Goal: Contribute content: Contribute content

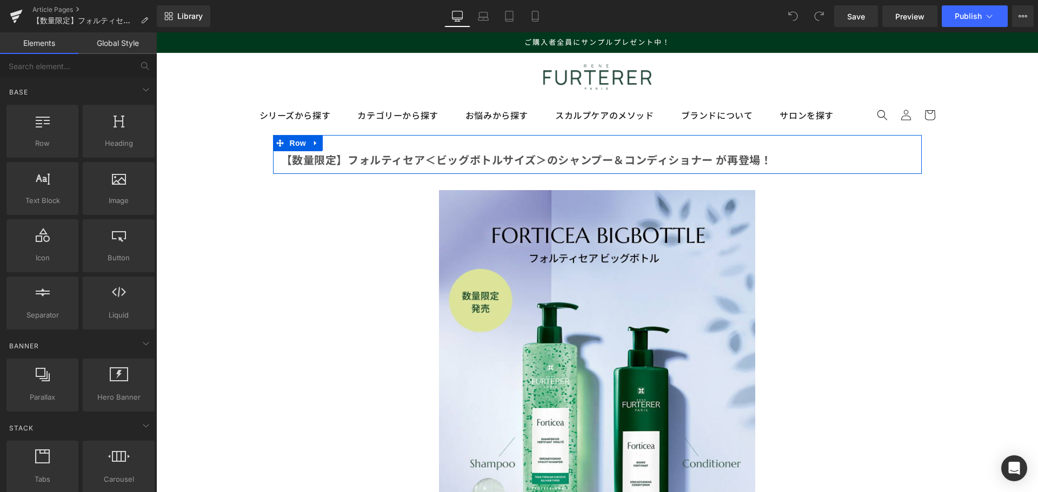
click at [385, 154] on b "【数量限定】フォルティセア＜ビッグボトルサイズ＞のシャンプー＆コンディショナー が再登場！" at bounding box center [526, 160] width 491 height 16
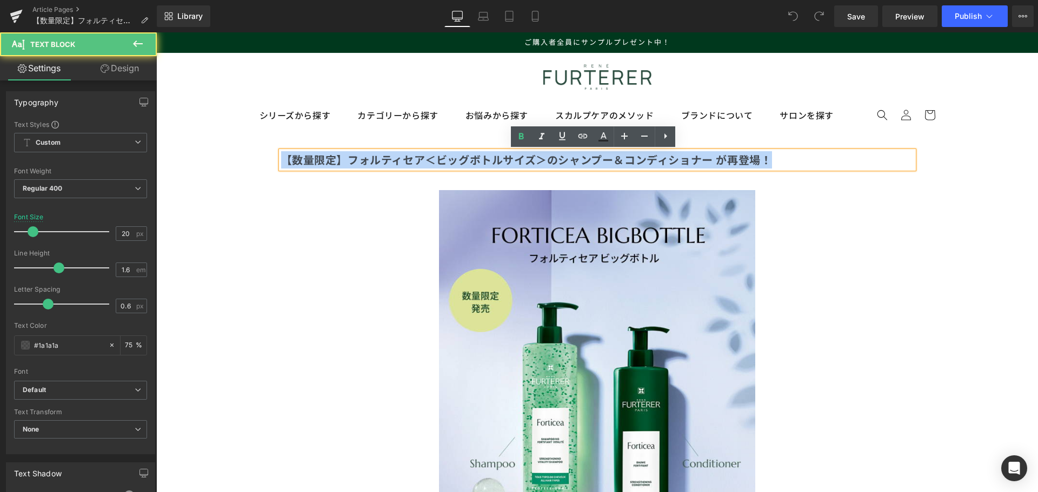
drag, startPoint x: 771, startPoint y: 162, endPoint x: 265, endPoint y: 171, distance: 505.3
copy b "【数量限定】フォルティセア＜ビッグボトルサイズ＞のシャンプー＆コンディショナー が再登場！"
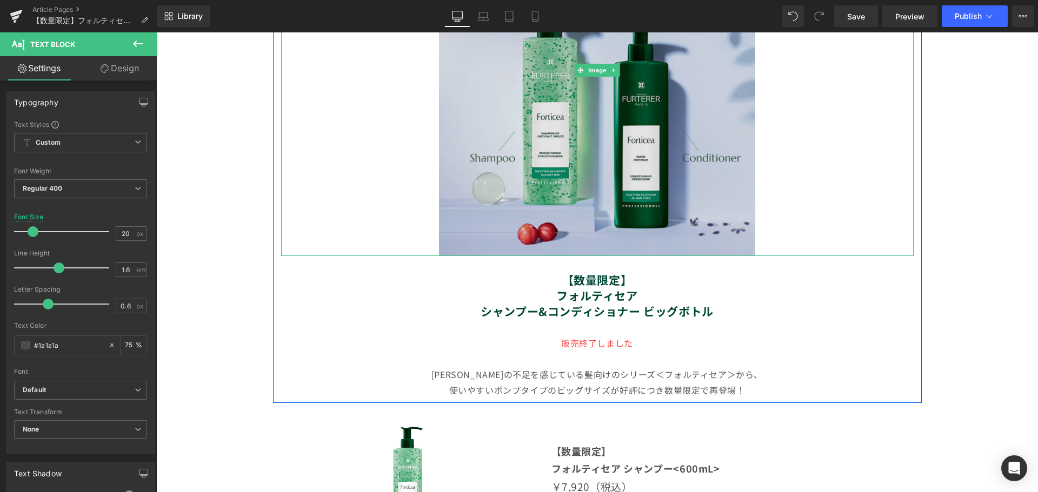
scroll to position [324, 0]
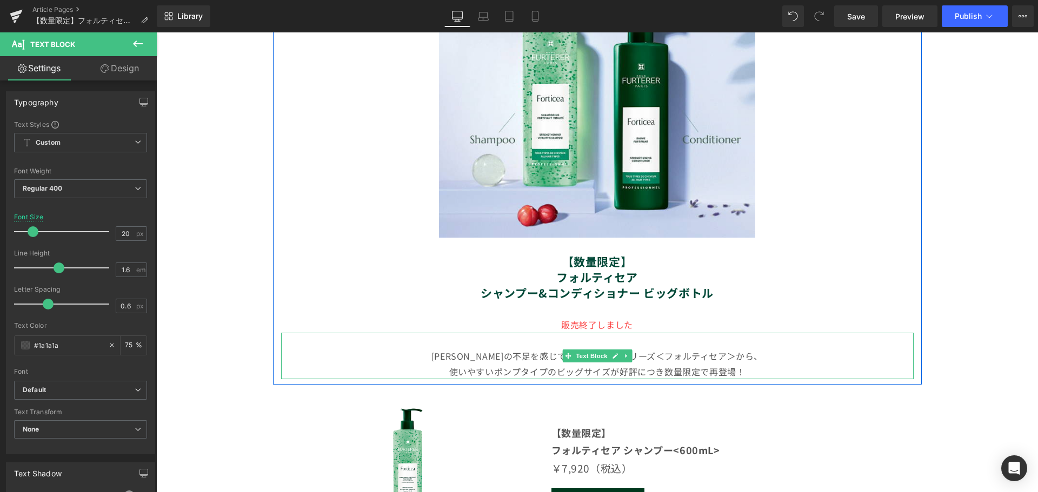
click at [489, 365] on p "使いやすいポンプタイプのビッグサイズが好評につき数量限定で再登場！" at bounding box center [597, 372] width 632 height 16
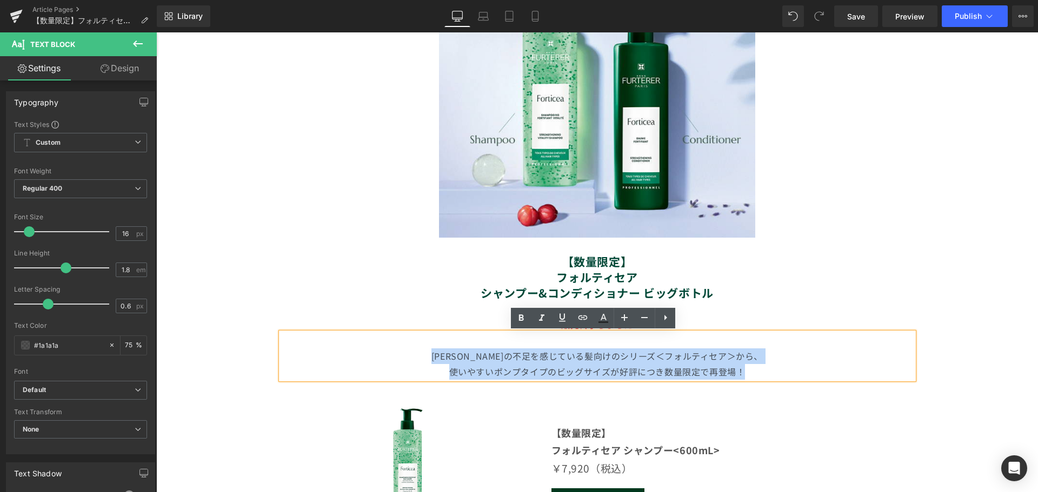
drag, startPoint x: 753, startPoint y: 373, endPoint x: 427, endPoint y: 355, distance: 325.8
click at [427, 355] on div "ハリ・コシの不足を感じている髪向けのシリーズ＜フォルティセア＞から、 使いやすいポンプタイプのビッグサイズが好評につき数量限定で再登場！" at bounding box center [597, 356] width 632 height 46
copy div "ハリ・コシの不足を感じている髪向けのシリーズ＜フォルティセア＞から、 使いやすいポンプタイプのビッグサイズが好評につき数量限定で再登場！"
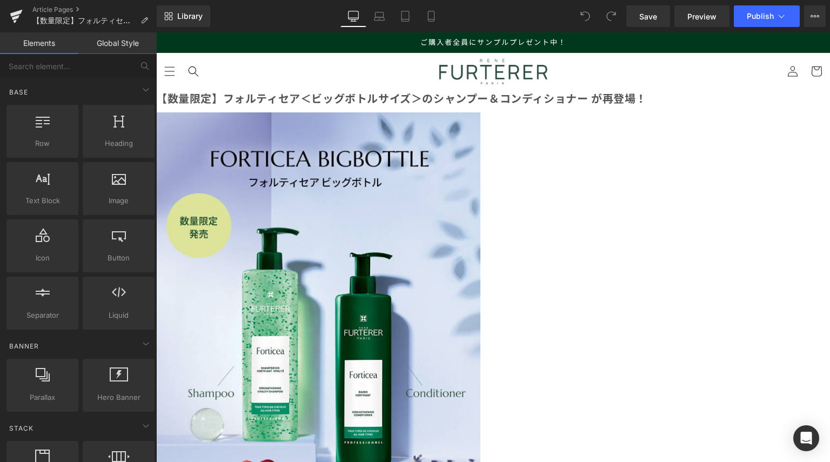
click at [424, 106] on b "【数量限定】フォルティセア＜ビッグボトルサイズ＞のシャンプー＆コンディショナー が再登場！" at bounding box center [401, 98] width 491 height 16
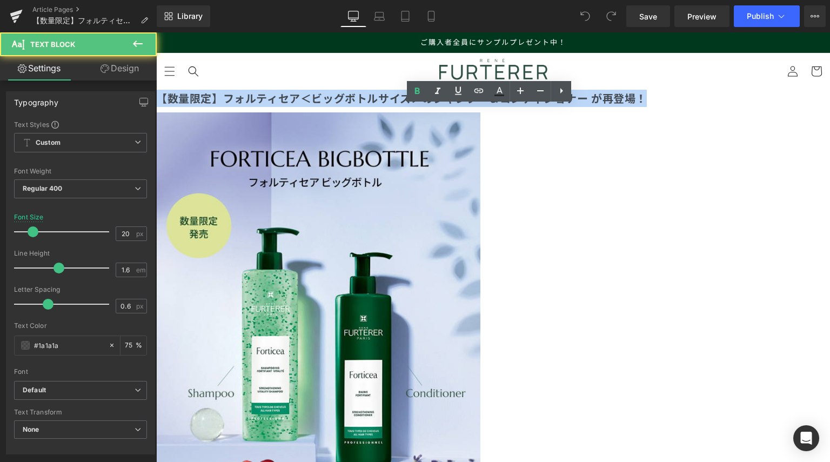
drag, startPoint x: 678, startPoint y: 116, endPoint x: 144, endPoint y: 92, distance: 535.0
click at [156, 92] on html "コンテンツに進む ご購入者全員にサンプルプレゼント中！ ログイン 会員登録 シリーズから探す" at bounding box center [493, 247] width 674 height 430
copy b "【数量限定】フォルティセア＜ビッグボトルサイズ＞のシャンプー＆コンディショナー が再登場！"
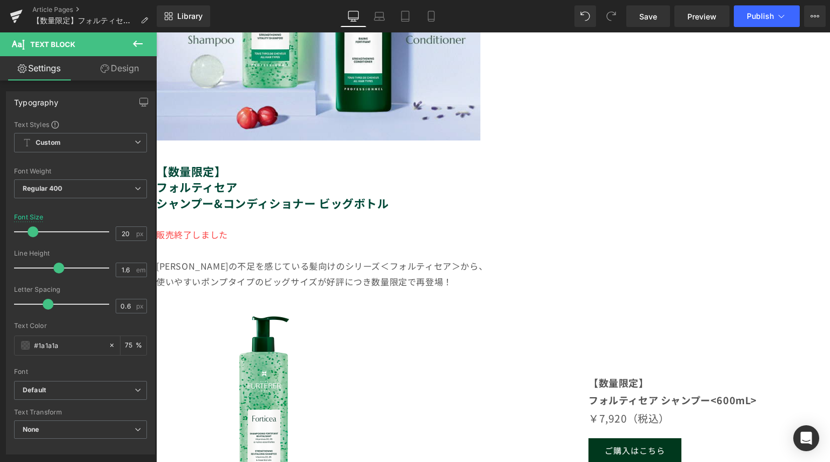
scroll to position [378, 0]
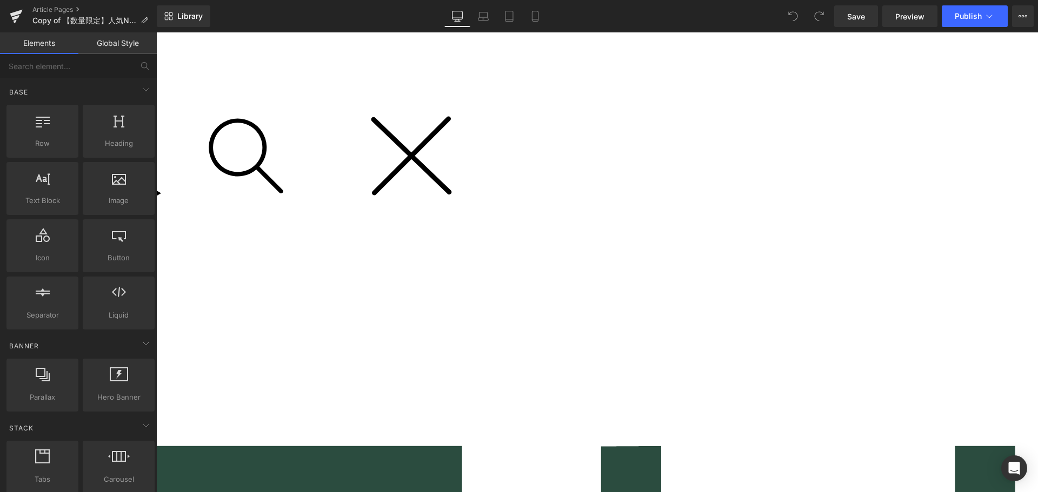
scroll to position [108, 0]
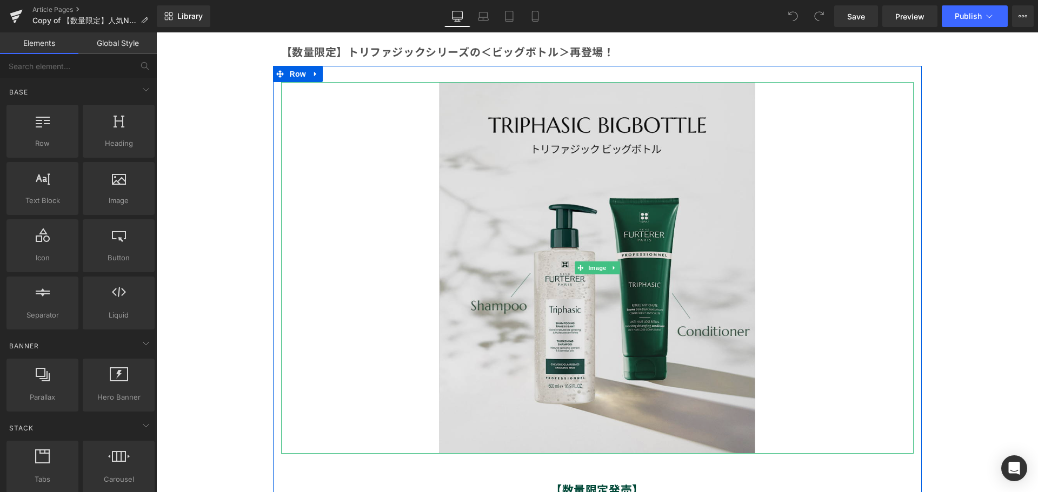
click at [529, 343] on img at bounding box center [597, 268] width 316 height 372
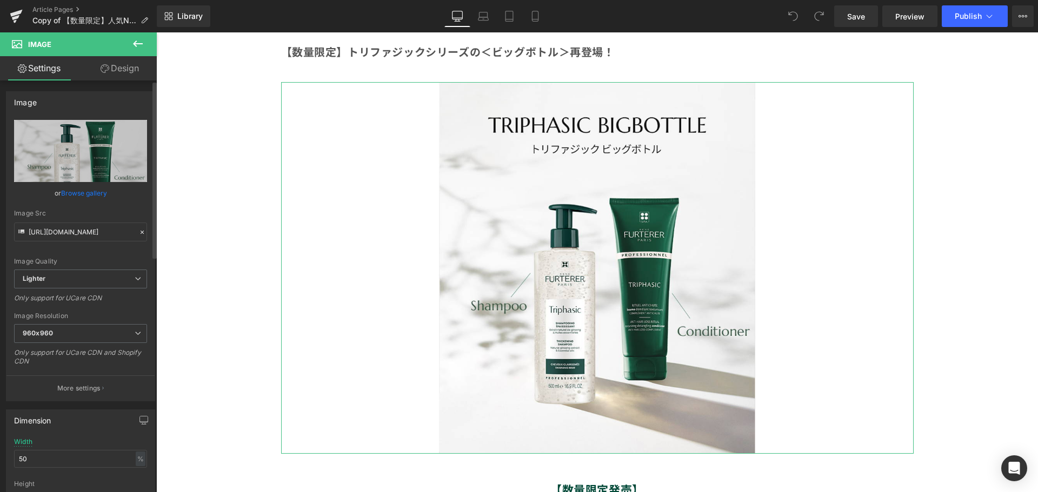
click at [96, 198] on link "Browse gallery" at bounding box center [84, 193] width 46 height 19
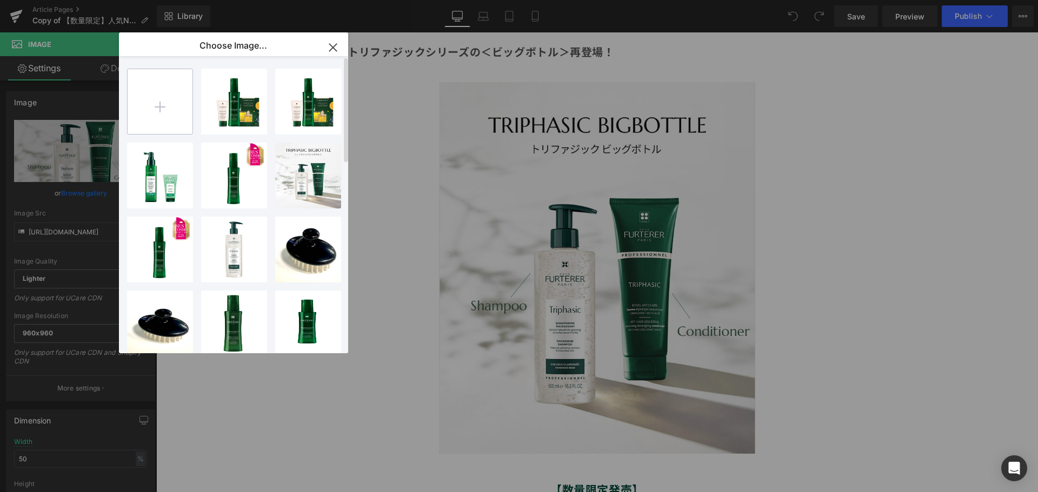
click at [157, 97] on input "file" at bounding box center [160, 101] width 65 height 65
type input "C:\fakepath\850x1000_new.jpg"
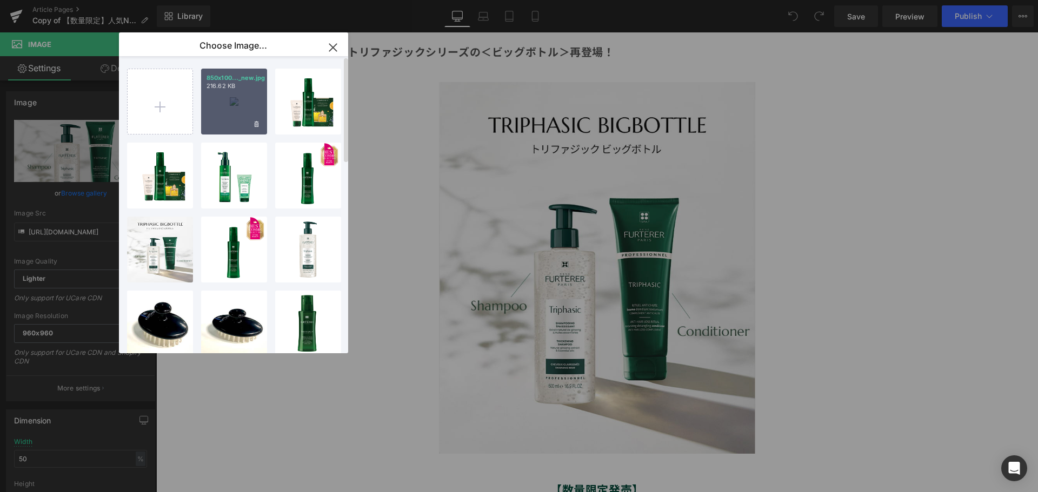
click at [242, 120] on div "850x100..._new.jpg 216.62 KB" at bounding box center [234, 102] width 66 height 66
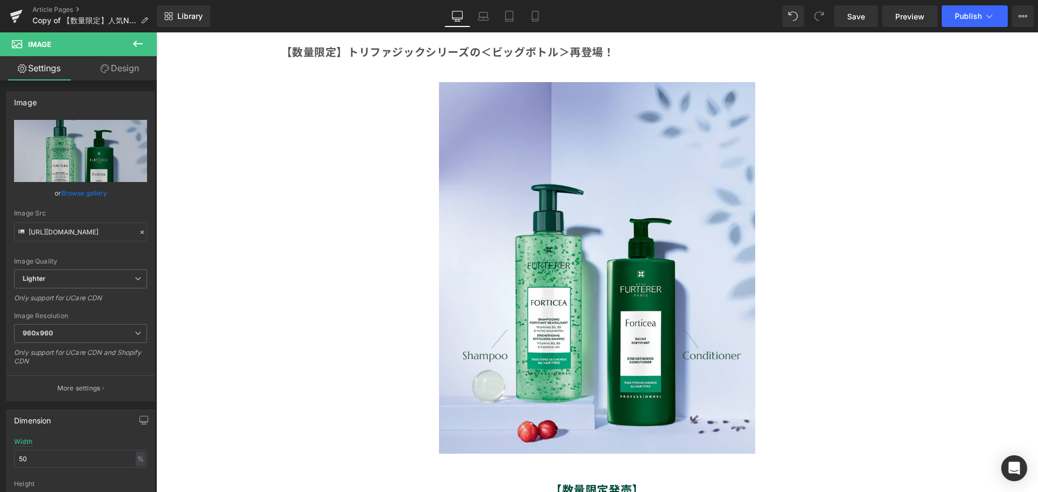
type input "[URL][DOMAIN_NAME]"
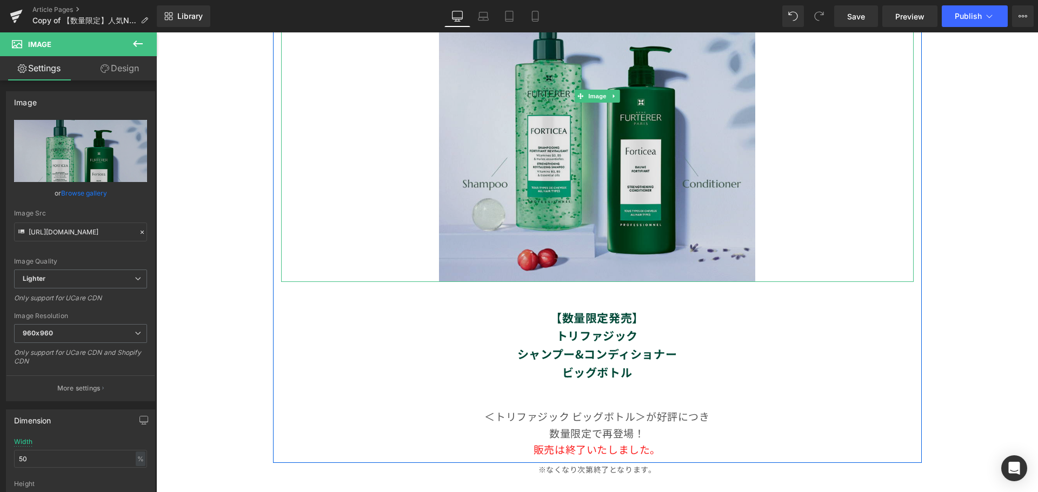
scroll to position [324, 0]
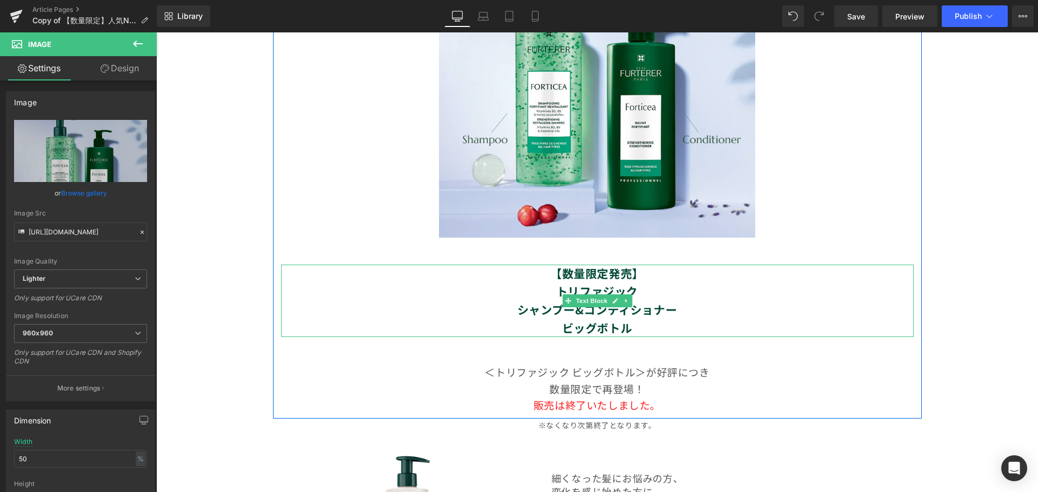
click at [633, 290] on strong "トリファジック" at bounding box center [597, 291] width 82 height 16
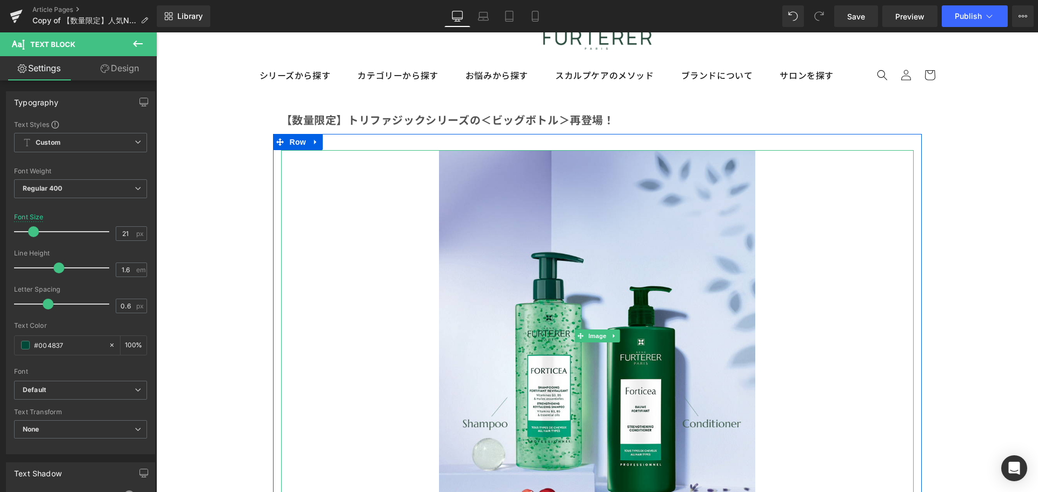
scroll to position [0, 0]
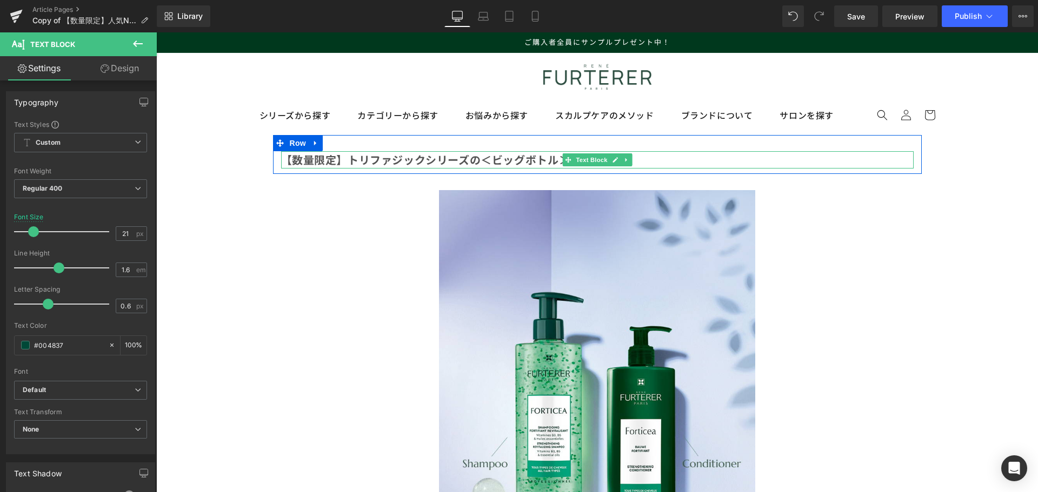
drag, startPoint x: 453, startPoint y: 162, endPoint x: 534, endPoint y: 162, distance: 81.6
click at [453, 162] on b "【数量限定】トリファジックシリーズの＜ビッグボトル" at bounding box center [420, 160] width 278 height 16
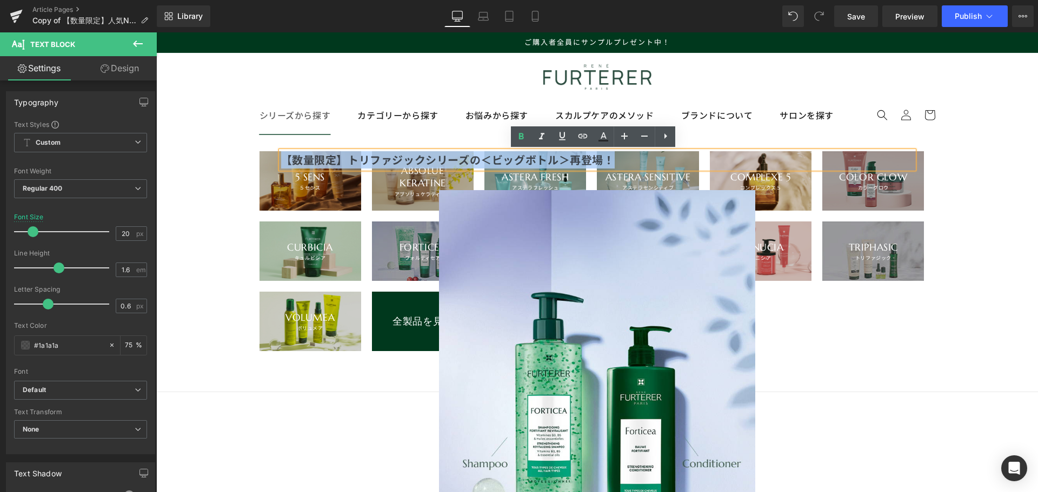
drag, startPoint x: 652, startPoint y: 162, endPoint x: 277, endPoint y: 125, distance: 376.8
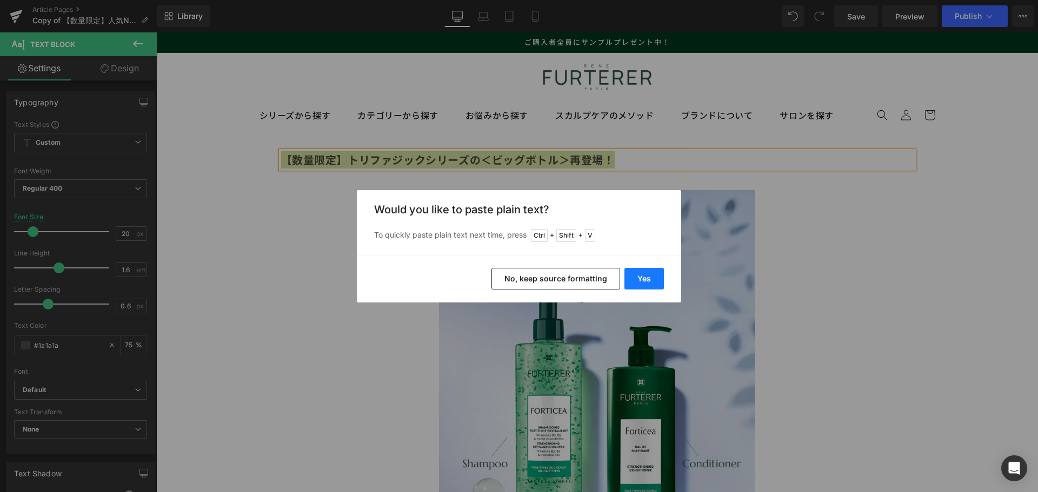
click at [637, 278] on button "Yes" at bounding box center [643, 279] width 39 height 22
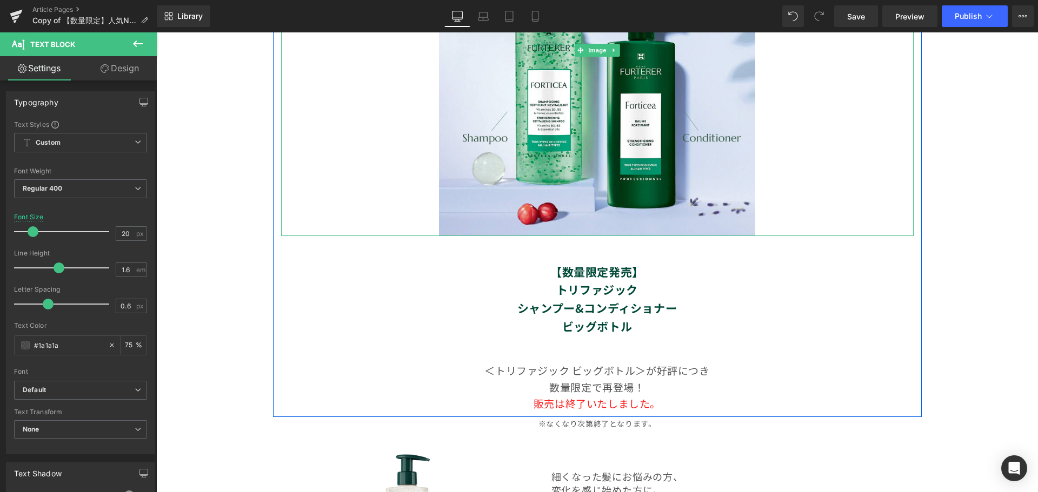
scroll to position [378, 0]
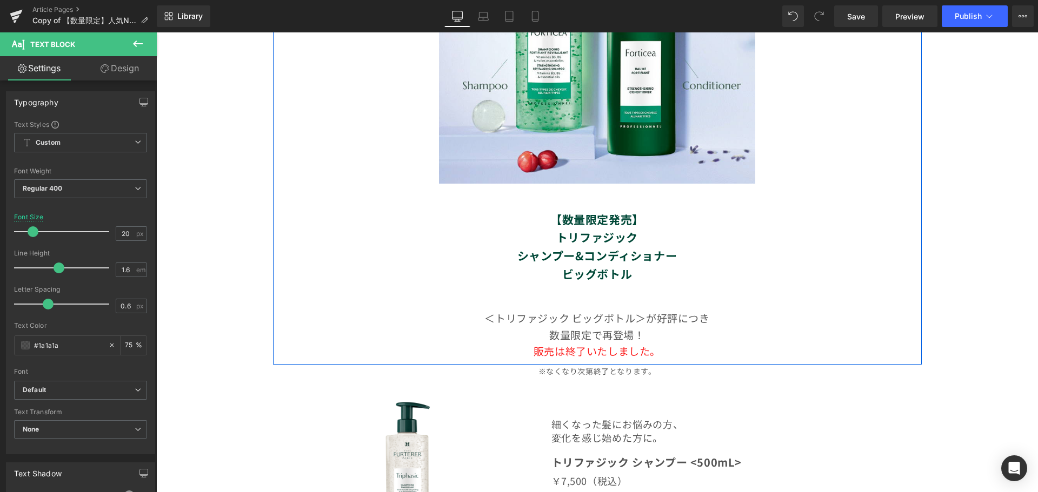
click at [598, 254] on strong "シャンプー&コンディショナー" at bounding box center [596, 255] width 159 height 16
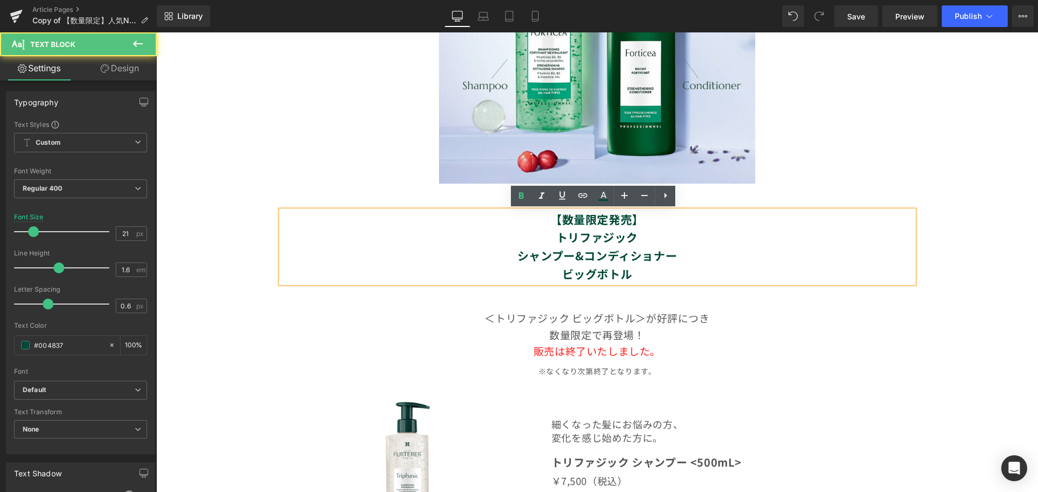
click at [610, 240] on strong "トリファジック" at bounding box center [597, 237] width 82 height 16
click at [632, 238] on strong "トリファジック" at bounding box center [597, 237] width 82 height 16
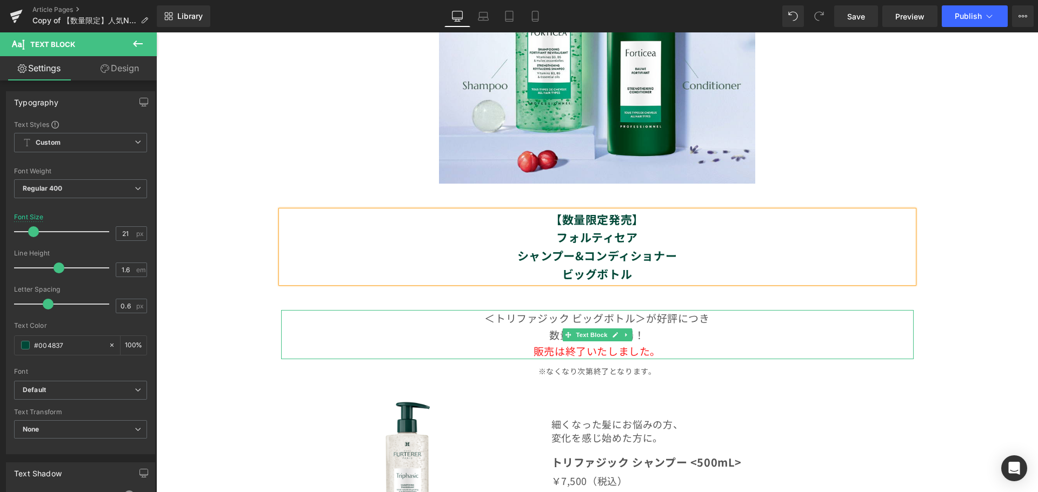
click at [657, 349] on p "販売は終了いたしました。" at bounding box center [597, 351] width 632 height 16
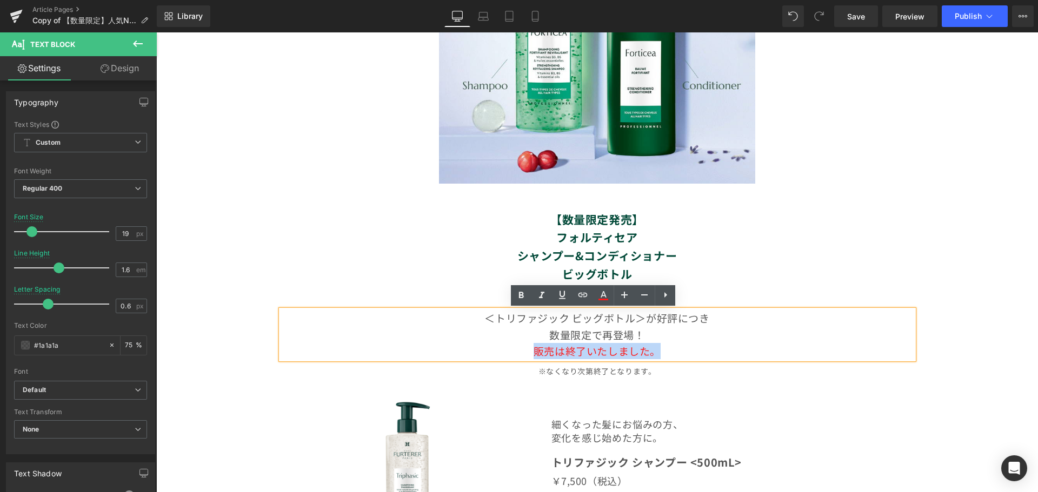
drag, startPoint x: 662, startPoint y: 350, endPoint x: 520, endPoint y: 350, distance: 142.7
click at [520, 350] on p "販売は終了いたしました。" at bounding box center [597, 351] width 632 height 16
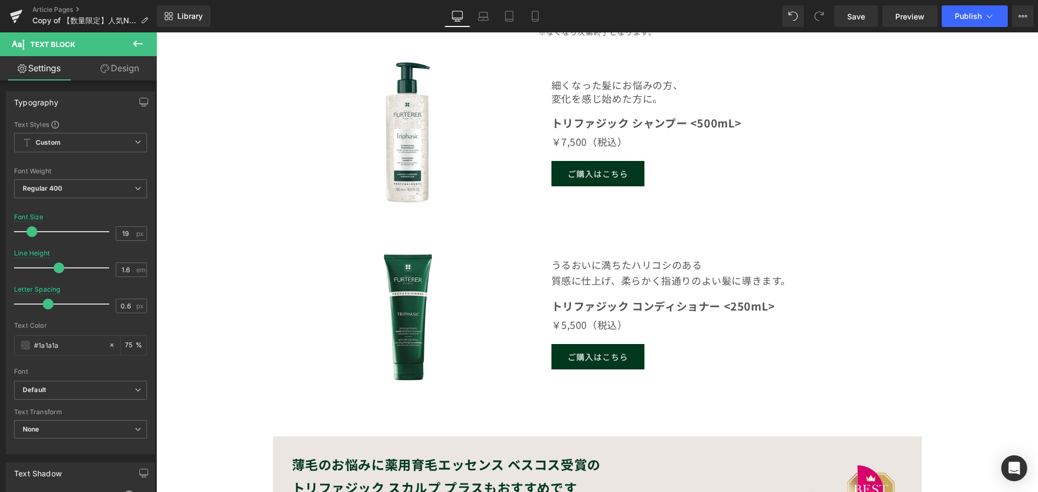
scroll to position [702, 0]
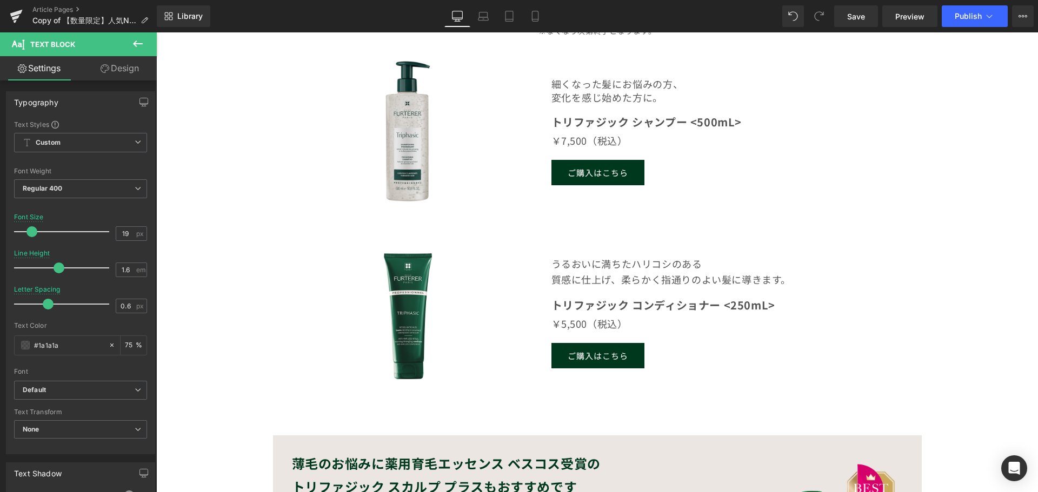
click at [416, 150] on img at bounding box center [407, 131] width 165 height 165
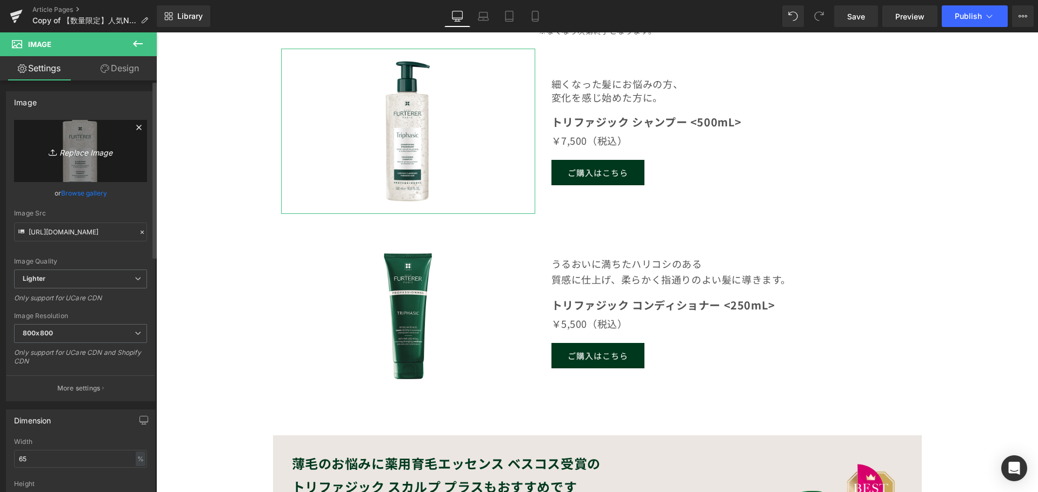
click at [81, 154] on icon "Replace Image" at bounding box center [80, 151] width 86 height 14
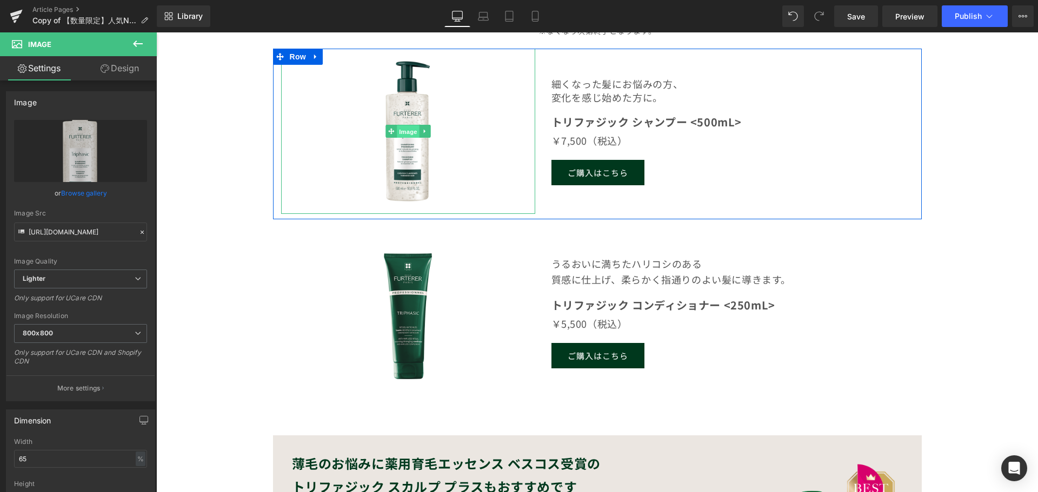
click at [404, 134] on span "Image" at bounding box center [408, 131] width 23 height 13
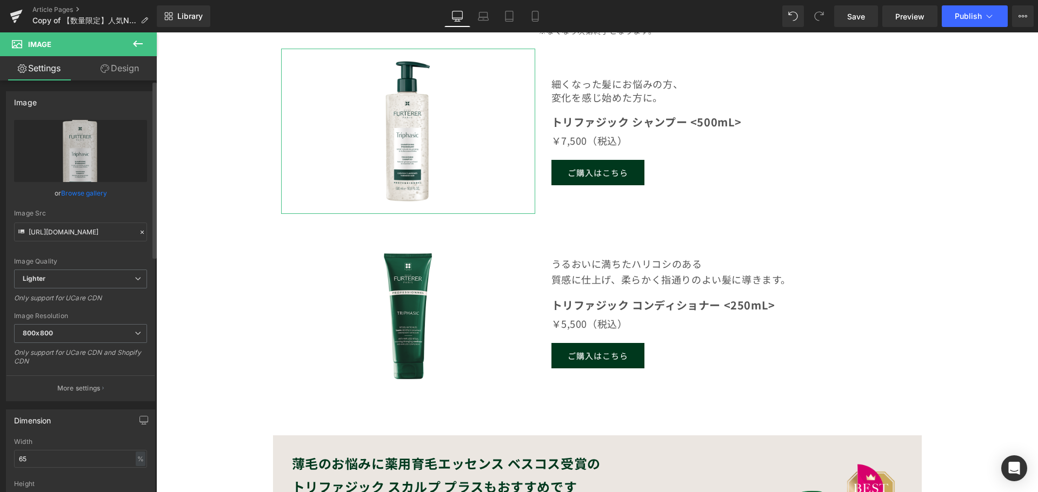
click at [76, 188] on link "Browse gallery" at bounding box center [84, 193] width 46 height 19
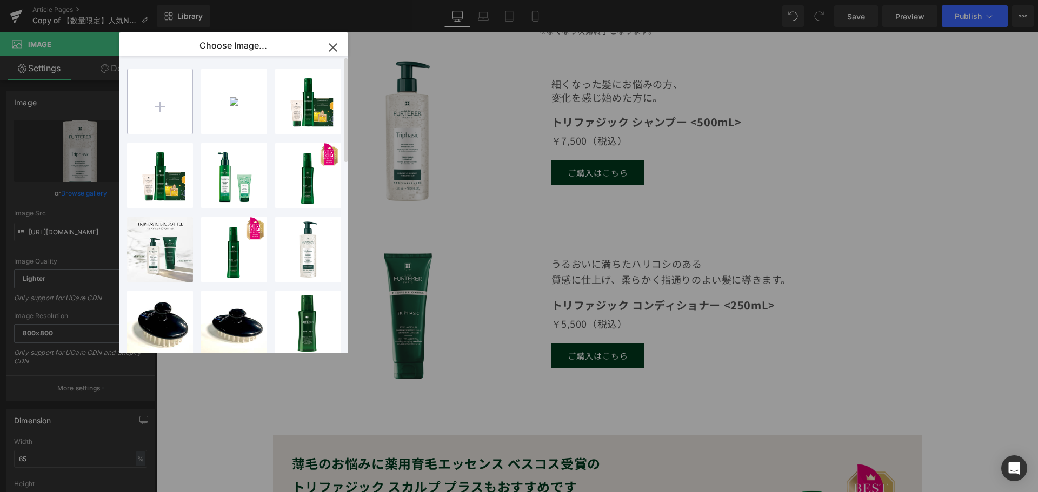
click at [154, 111] on input "file" at bounding box center [160, 101] width 65 height 65
type input "C:\fakepath\rf_forticea_shampoo_packshot_front_500ml_24_3282770399172.png"
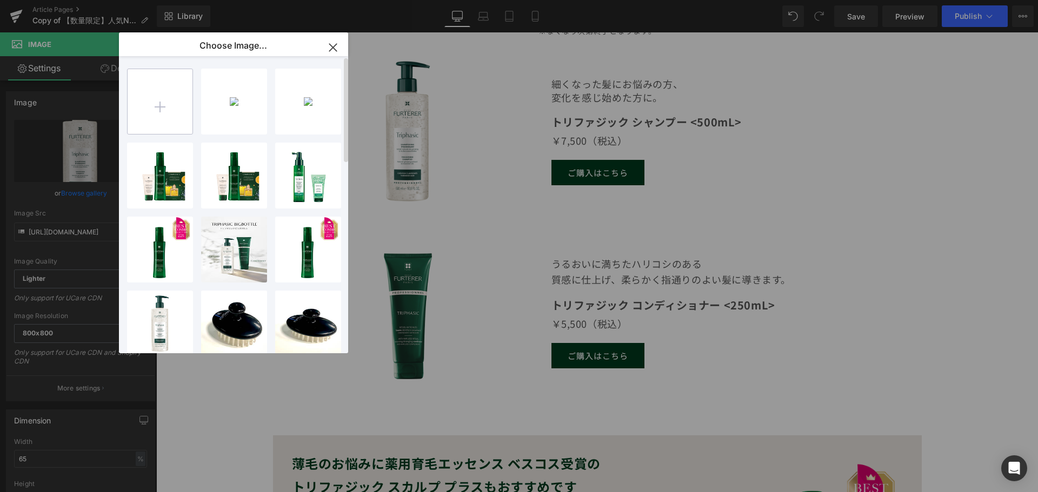
click at [149, 104] on input "file" at bounding box center [160, 101] width 65 height 65
type input "C:\fakepath\rf_forticea_strengthening-conditioner_front_600ml_3282770390827.png"
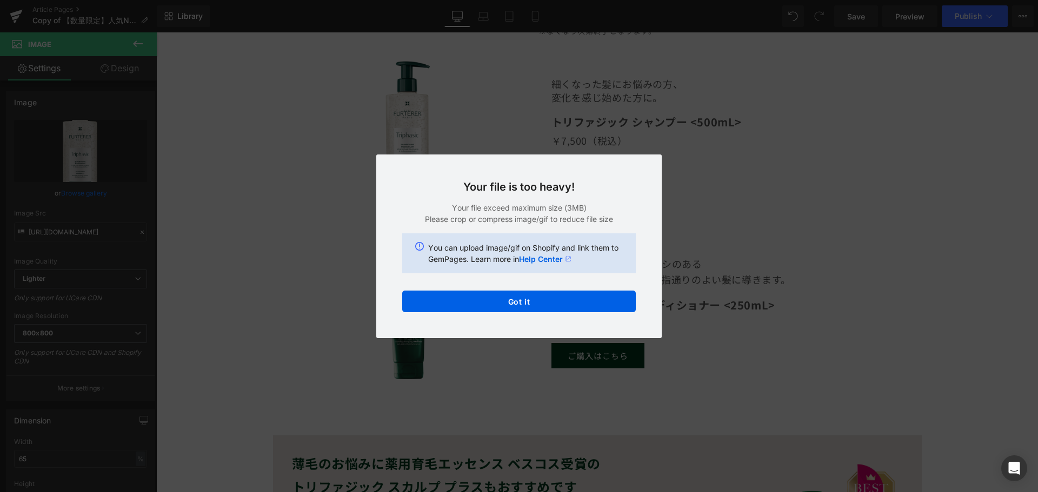
click at [466, 0] on div "Text Color Highlight Color #333333 Choose Image... Back to Library Insert rf_fo…" at bounding box center [519, 0] width 1038 height 0
click at [550, 310] on button "Got it" at bounding box center [518, 302] width 233 height 22
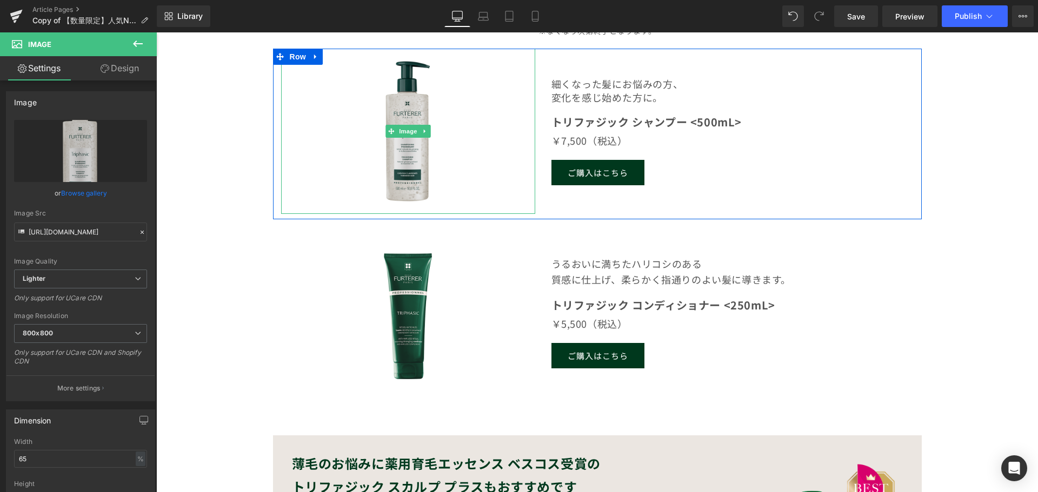
click at [410, 152] on img at bounding box center [407, 131] width 165 height 165
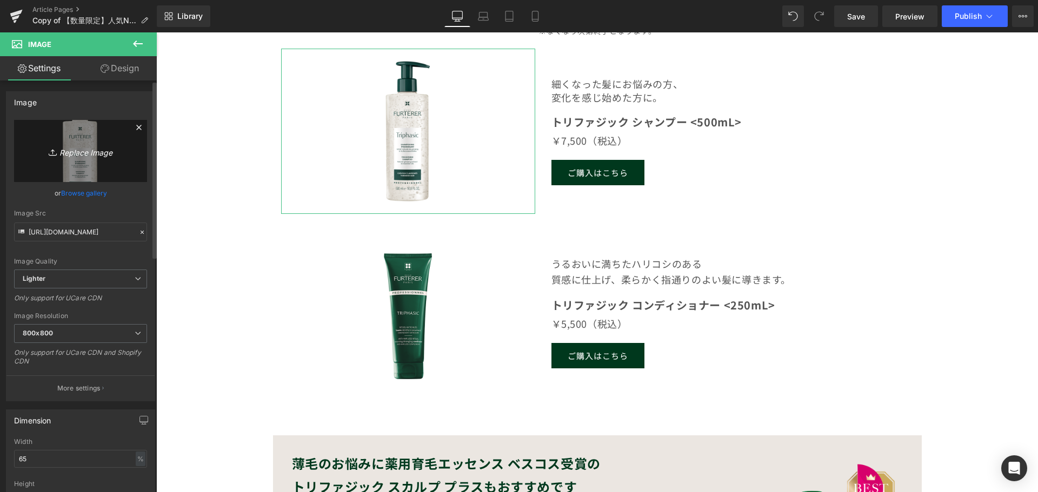
click at [75, 146] on icon "Replace Image" at bounding box center [80, 151] width 86 height 14
type input "C:\fakepath\rf_forticea_shampoo_packshot_front_500ml_24_3282770399172.png"
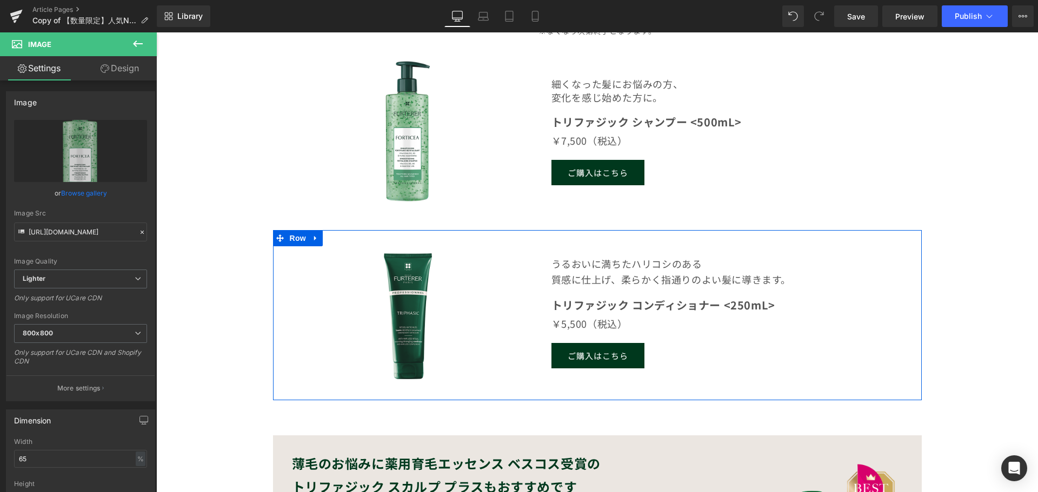
type input "[URL][DOMAIN_NAME]"
click at [416, 329] on img at bounding box center [407, 312] width 165 height 165
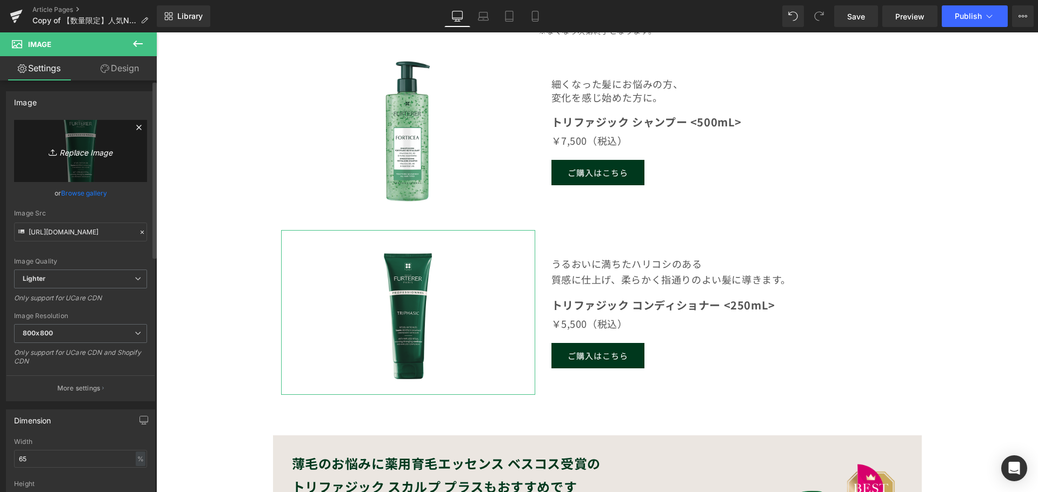
click at [64, 149] on icon "Replace Image" at bounding box center [80, 151] width 86 height 14
type input "C:\fakepath\rf_forticea_strengthening-conditioner_front_600ml_3282770390827.png"
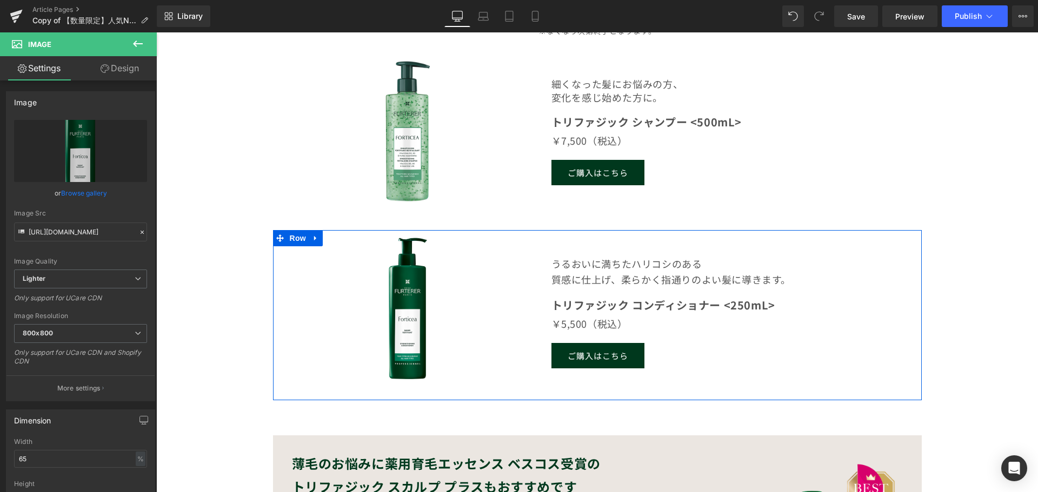
type input "[URL][DOMAIN_NAME]"
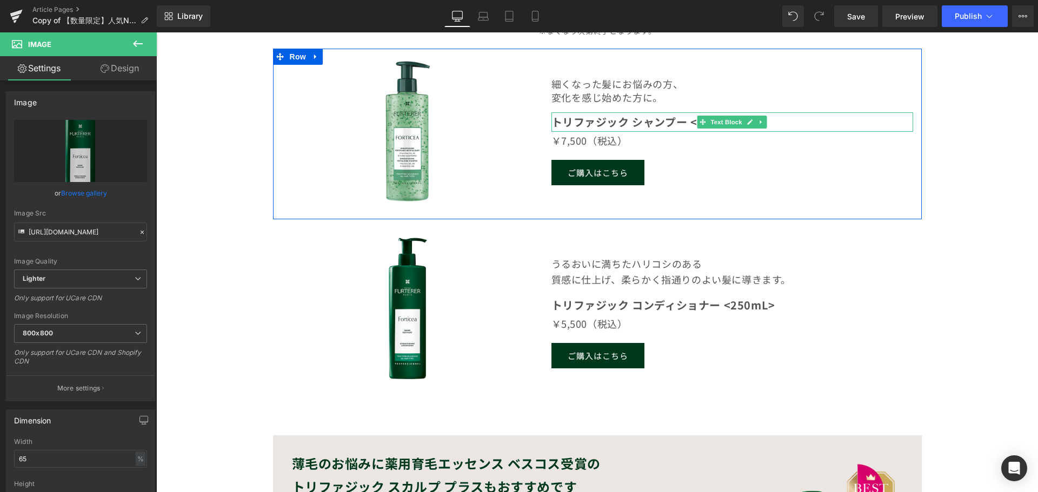
click at [673, 126] on strong "トリファジック シャンプー <500mL>" at bounding box center [646, 122] width 191 height 16
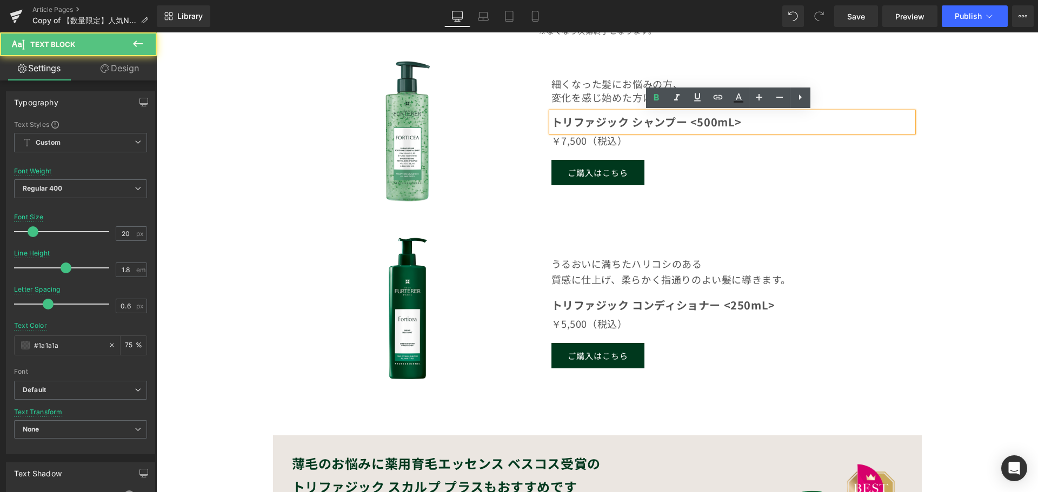
click at [684, 122] on strong "トリファジック シャンプー <500mL>" at bounding box center [646, 122] width 191 height 16
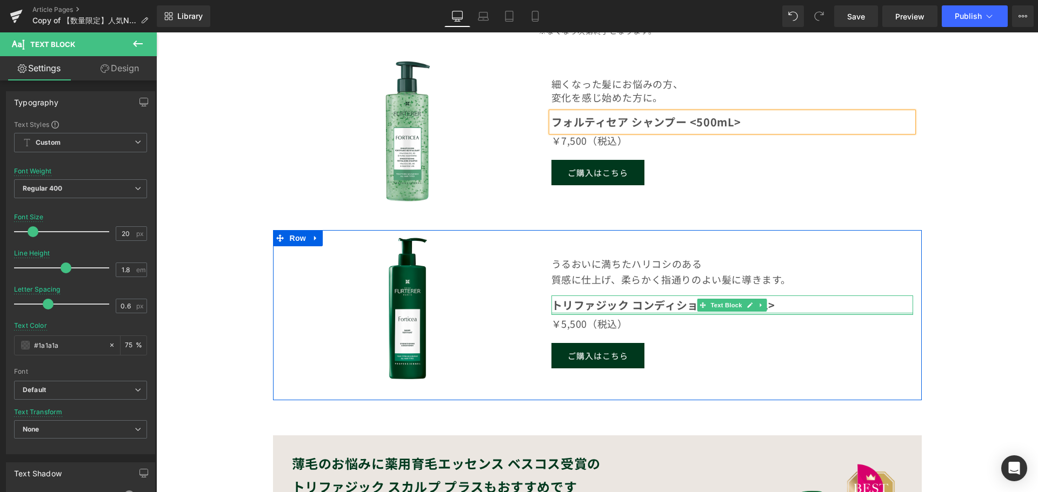
click at [622, 305] on strong "トリファジック コンディショナー <250mL>" at bounding box center [663, 305] width 224 height 16
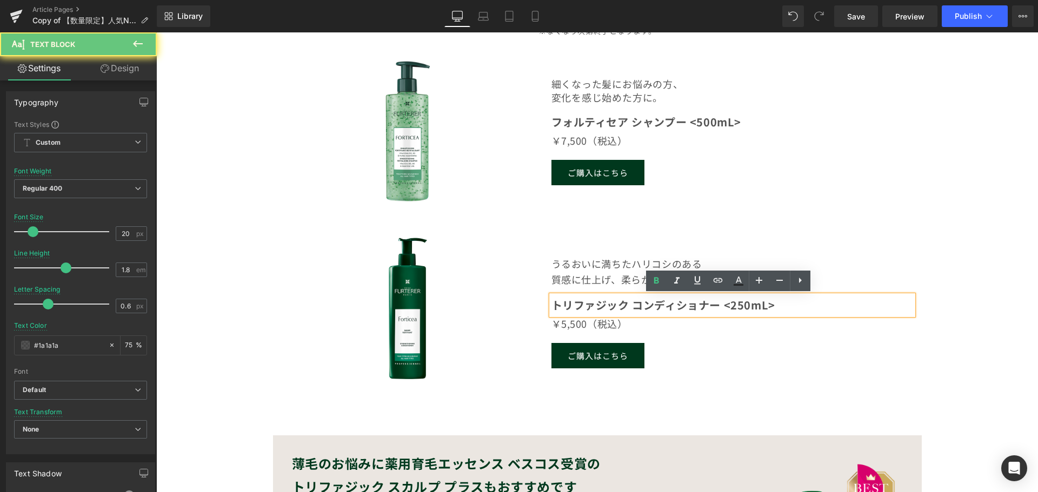
click at [623, 305] on strong "トリファジック コンディショナー <250mL>" at bounding box center [663, 305] width 224 height 16
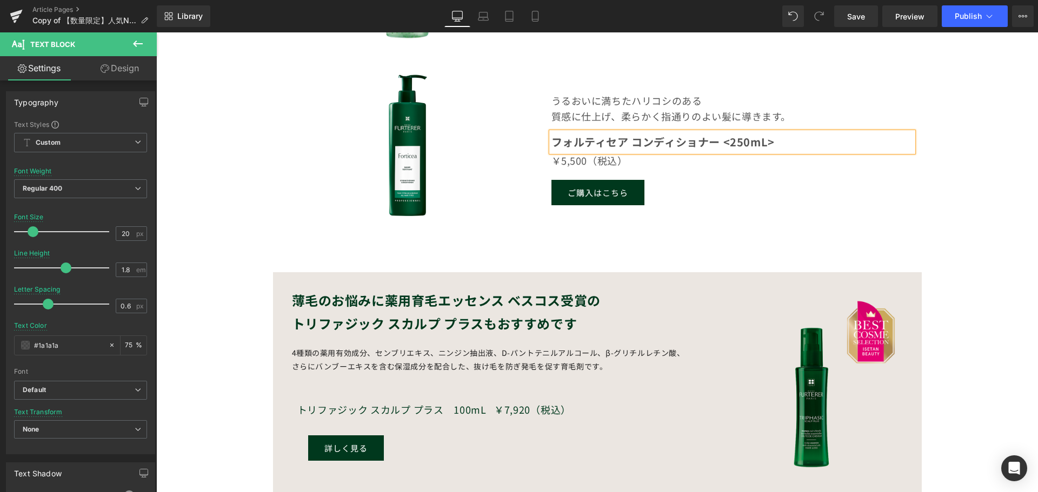
scroll to position [919, 0]
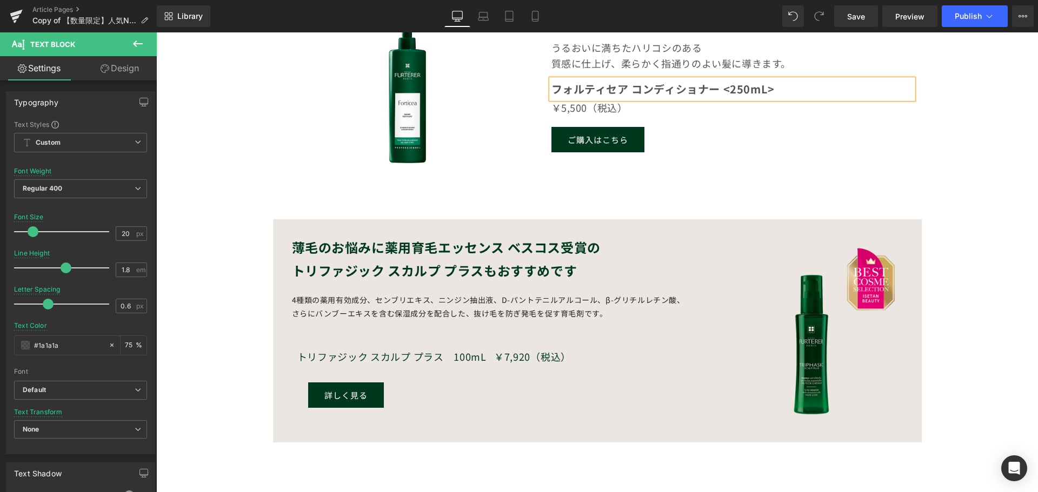
click at [656, 274] on p "トリファジック スカルプ プラスもおすすめです" at bounding box center [494, 270] width 405 height 23
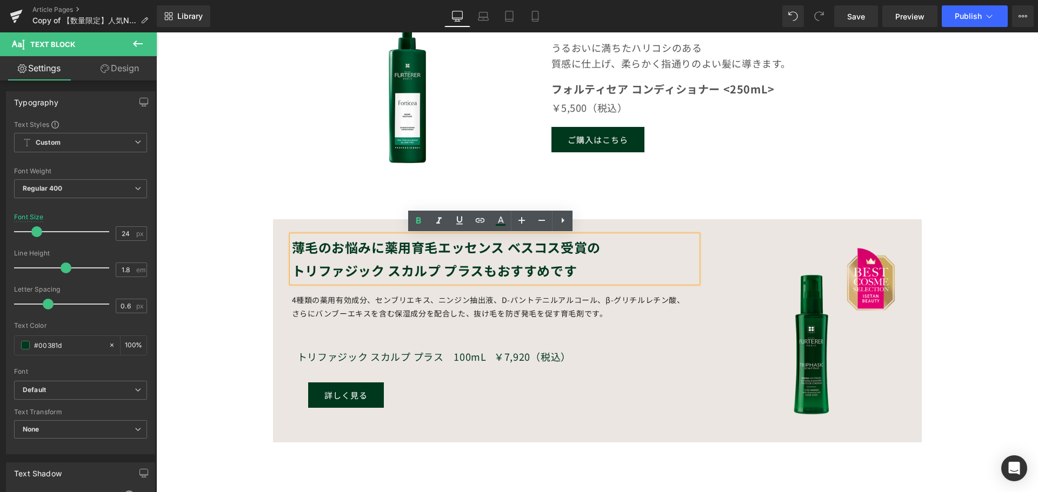
click at [660, 282] on p "トリファジック スカルプ プラスもおすすめです" at bounding box center [494, 270] width 405 height 23
click at [713, 284] on div "Image" at bounding box center [813, 336] width 200 height 180
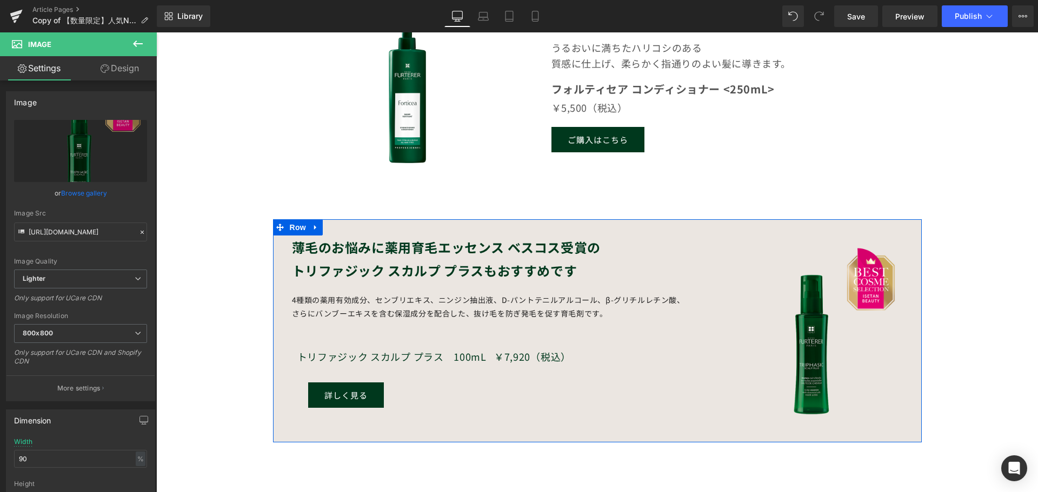
click at [671, 273] on p "トリファジック スカルプ プラスもおすすめです" at bounding box center [494, 270] width 405 height 23
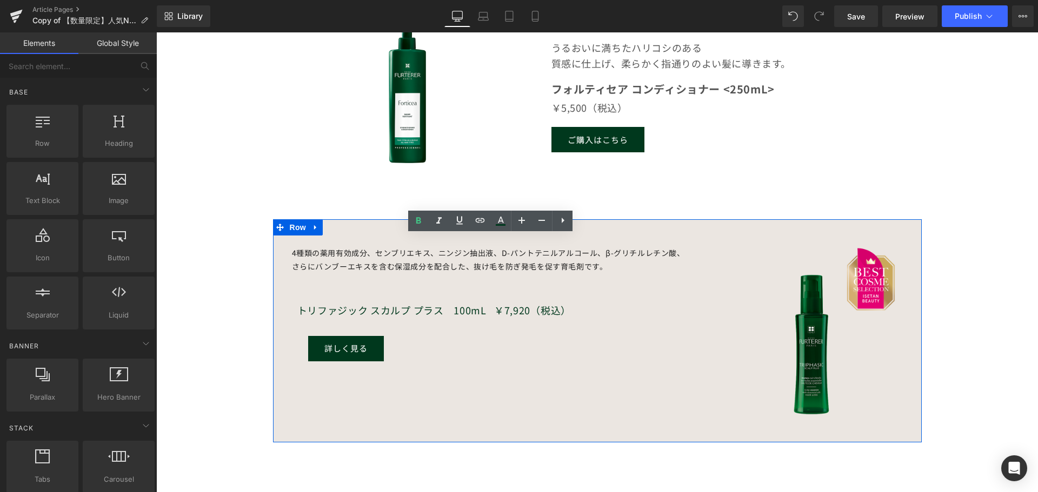
click at [571, 278] on div "Image 4種類の薬用有効成分、センブリエキス、ニンジン抽出液、D-パントテニルアルコール、β-グリチルレチン酸、さらにバンブーエキスを含む保湿成分を配合し…" at bounding box center [489, 299] width 432 height 126
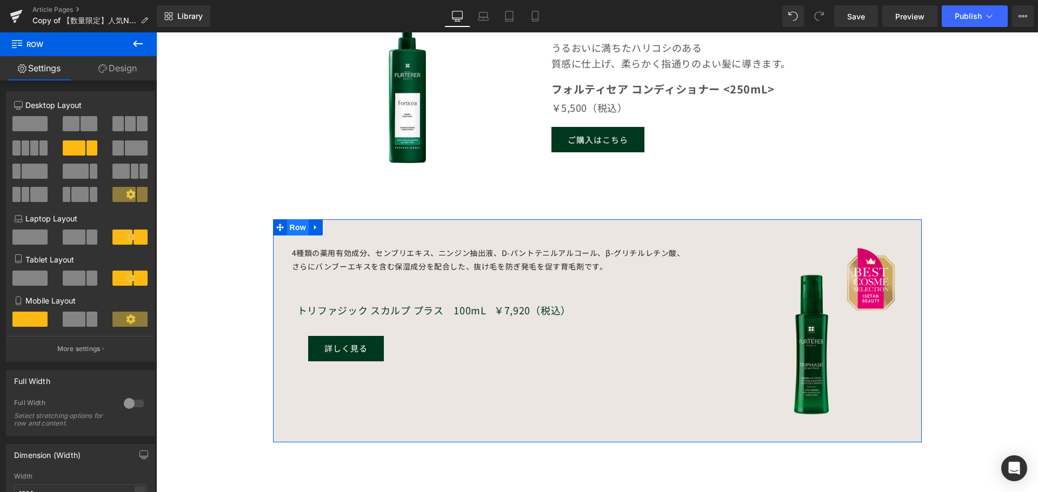
click at [304, 226] on span "Row" at bounding box center [298, 227] width 22 height 16
click at [309, 226] on link at bounding box center [316, 227] width 14 height 16
click at [340, 227] on icon at bounding box center [344, 228] width 8 height 8
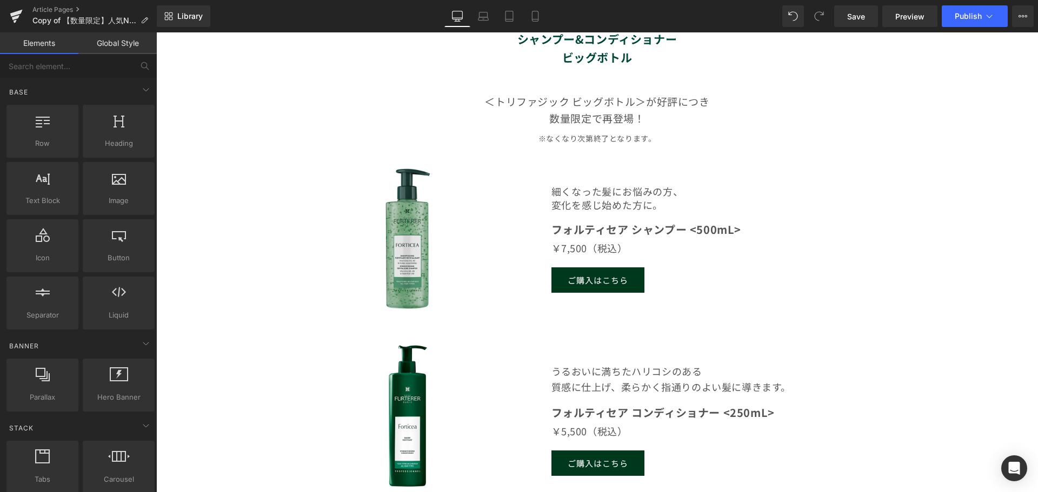
scroll to position [594, 0]
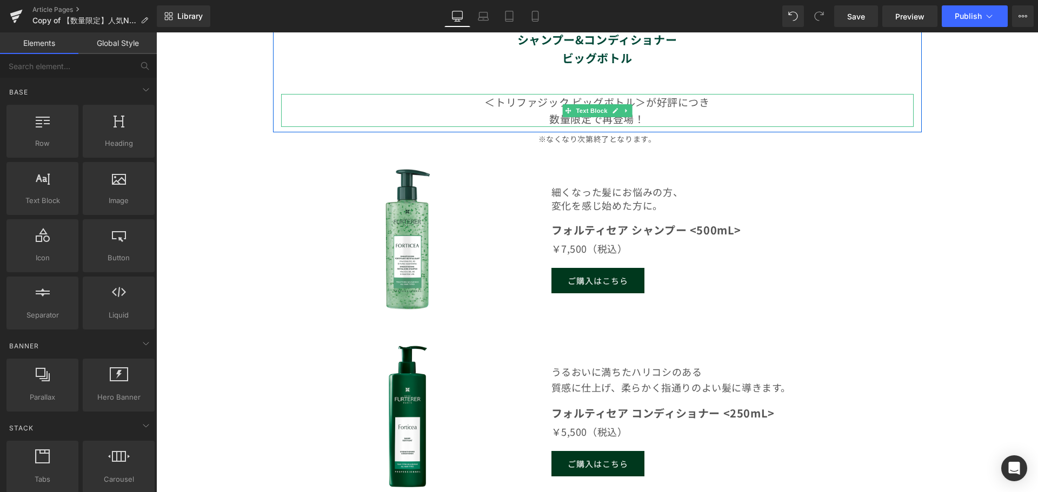
click at [564, 98] on p "＜トリファジック ビッグボトル＞が 好評につき" at bounding box center [597, 102] width 632 height 16
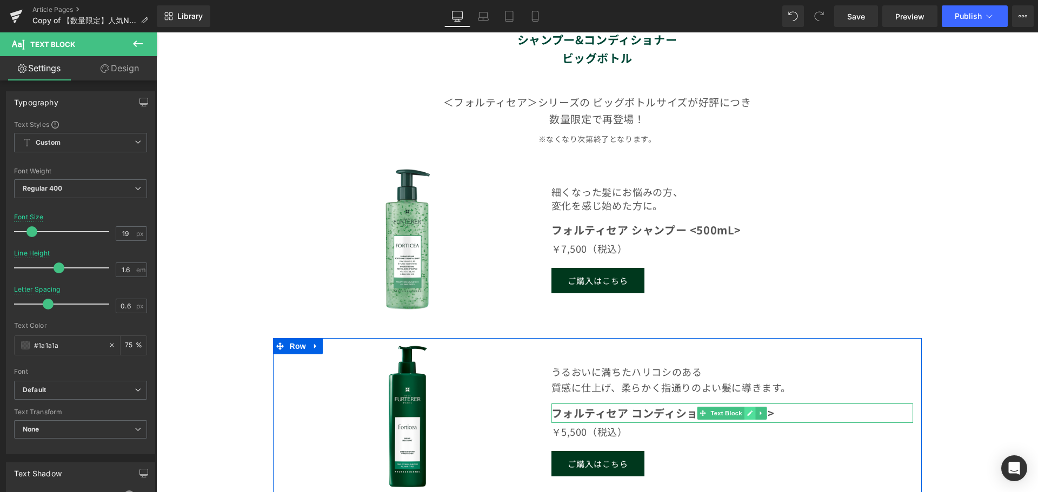
click at [749, 415] on link at bounding box center [749, 413] width 11 height 13
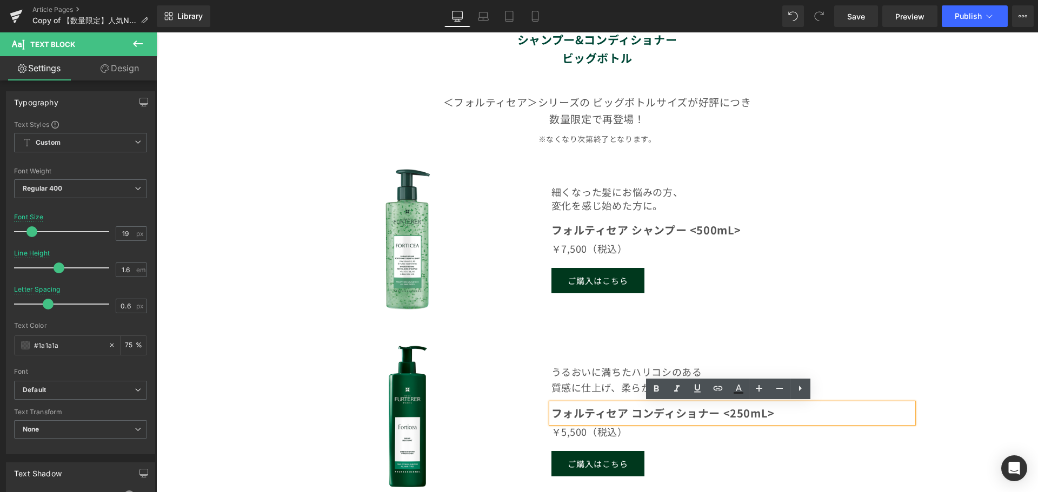
click at [739, 413] on strong "フォルティセア コンディショナー <250mL>" at bounding box center [662, 413] width 223 height 16
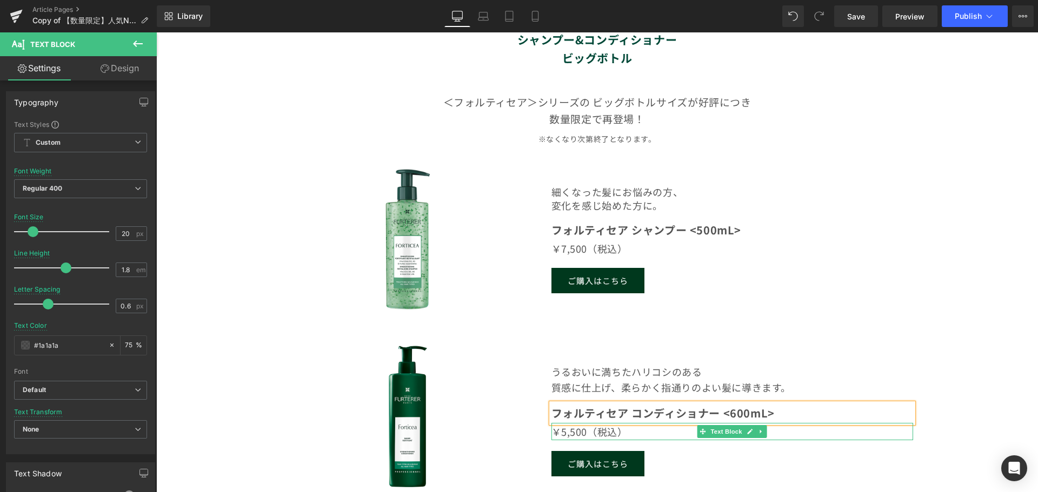
click at [576, 433] on p "￥5,500（税込）" at bounding box center [732, 431] width 362 height 17
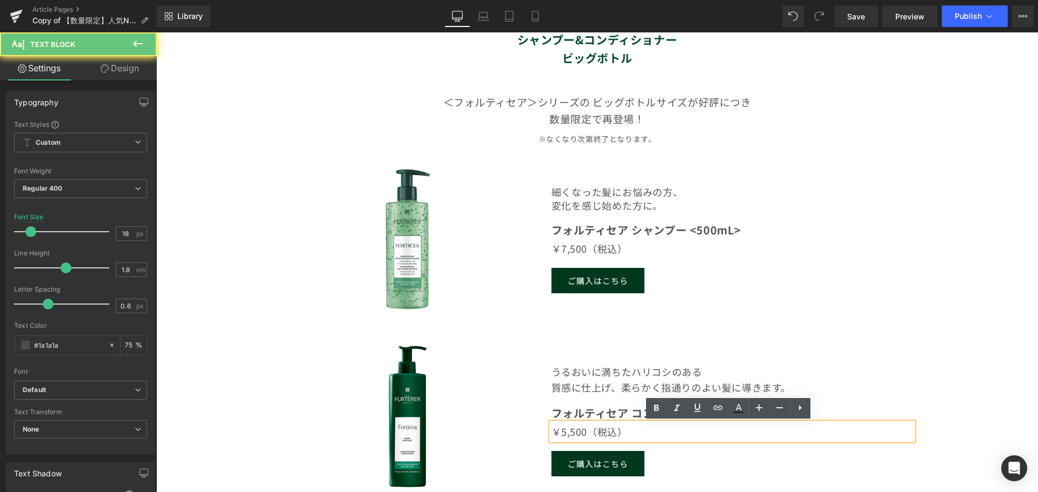
click at [583, 433] on p "￥5,500（税込）" at bounding box center [732, 431] width 362 height 17
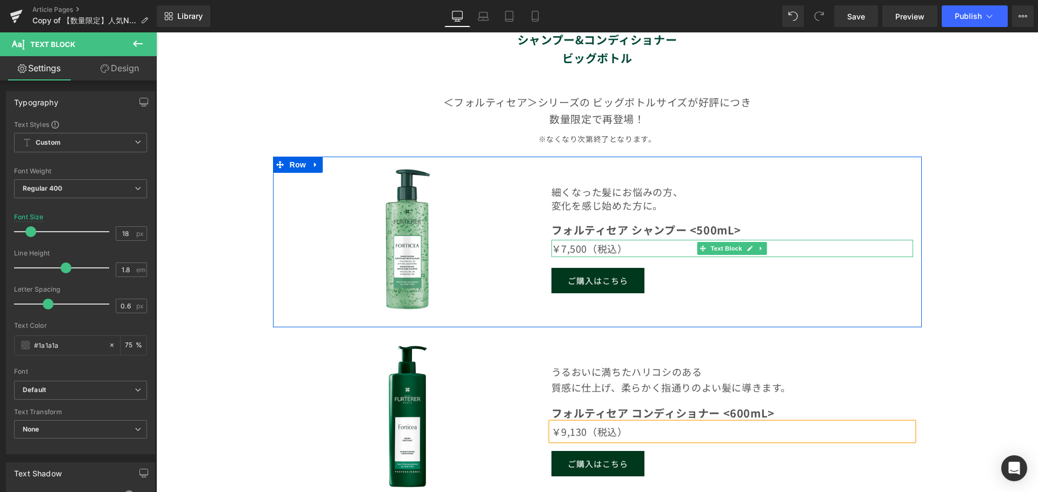
click at [585, 249] on p "￥7,500（税込）" at bounding box center [732, 248] width 362 height 17
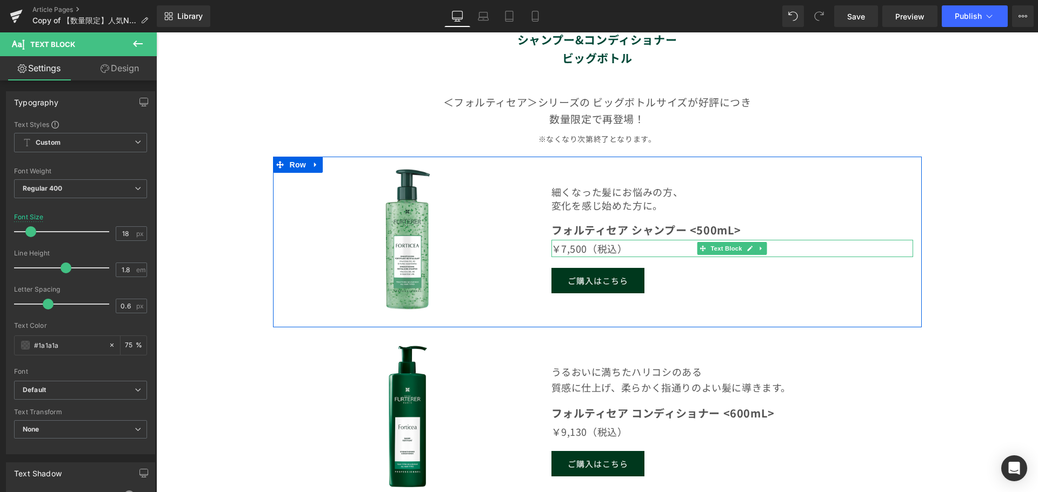
click at [568, 249] on p "￥7,500（税込）" at bounding box center [732, 248] width 362 height 17
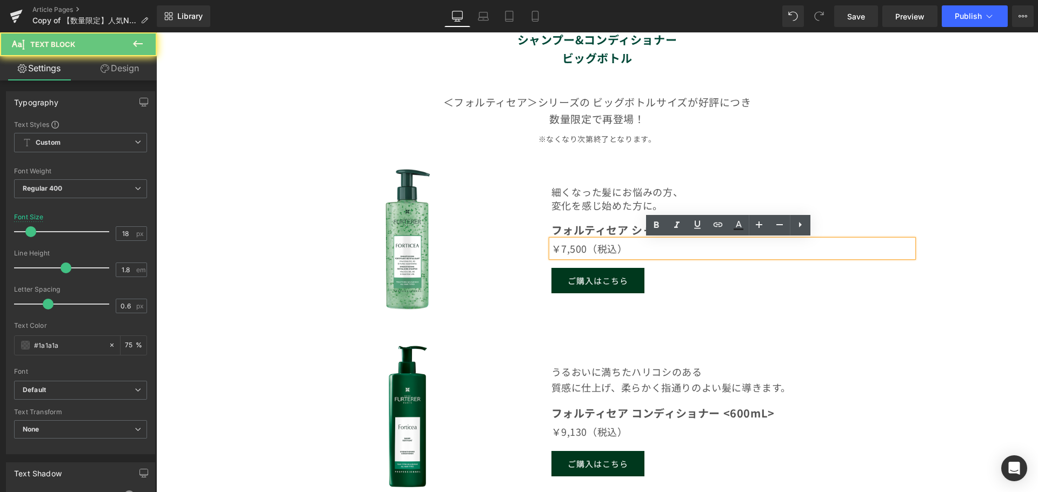
click at [580, 249] on p "￥7,500（税込）" at bounding box center [732, 248] width 362 height 17
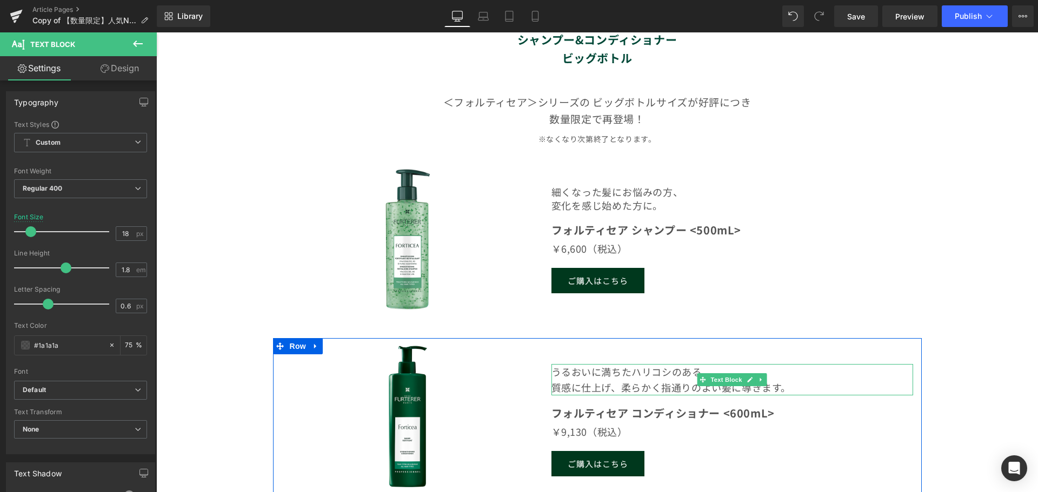
click at [847, 392] on p "質感に仕上げ、 柔らかく指通りのよい髪に導きます。" at bounding box center [732, 388] width 362 height 16
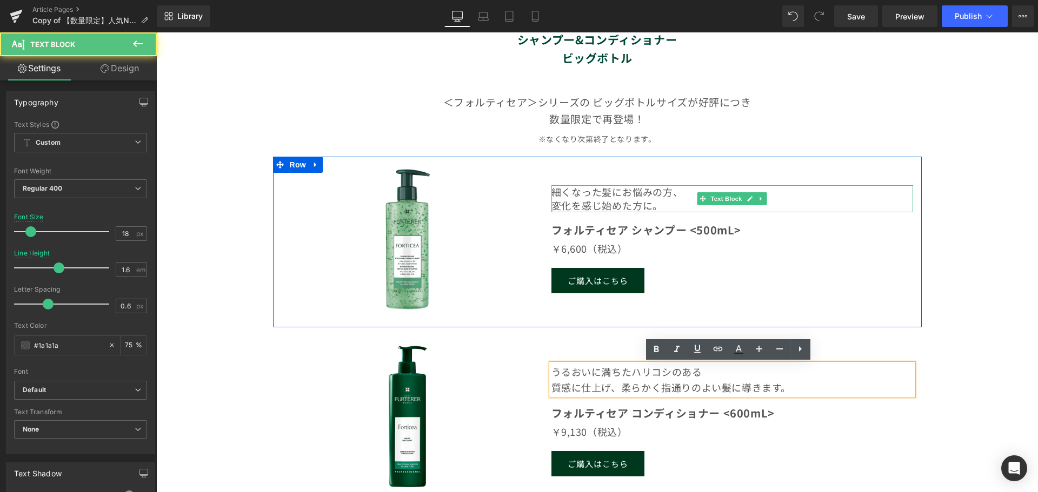
click at [623, 200] on p "変化を感じ始めた方に。" at bounding box center [732, 206] width 362 height 14
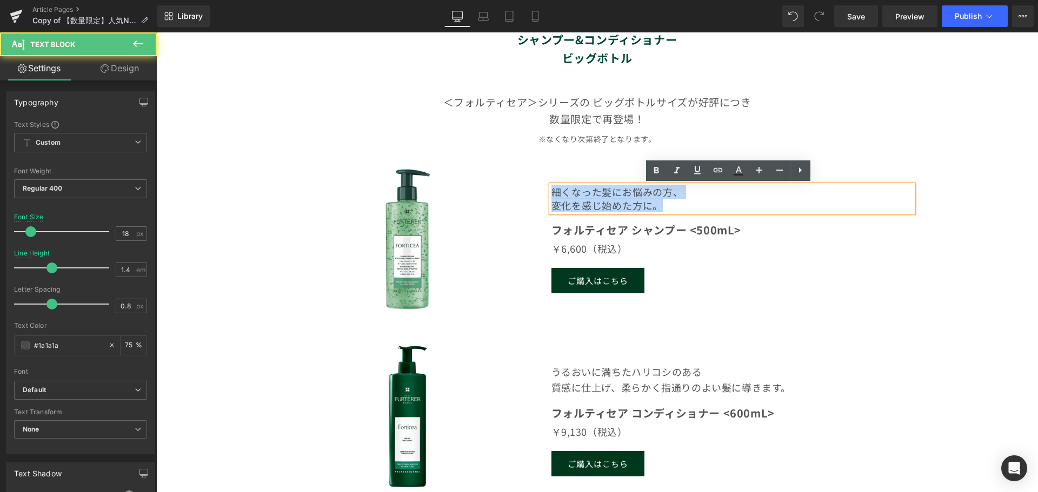
drag, startPoint x: 657, startPoint y: 205, endPoint x: 494, endPoint y: 165, distance: 167.6
click at [494, 165] on div "Heading Image 細くなった髪にお悩みの方、 変化を感じ始めた方に。 Text Block フォルティセア シャンプー <500mL> Text B…" at bounding box center [597, 242] width 648 height 171
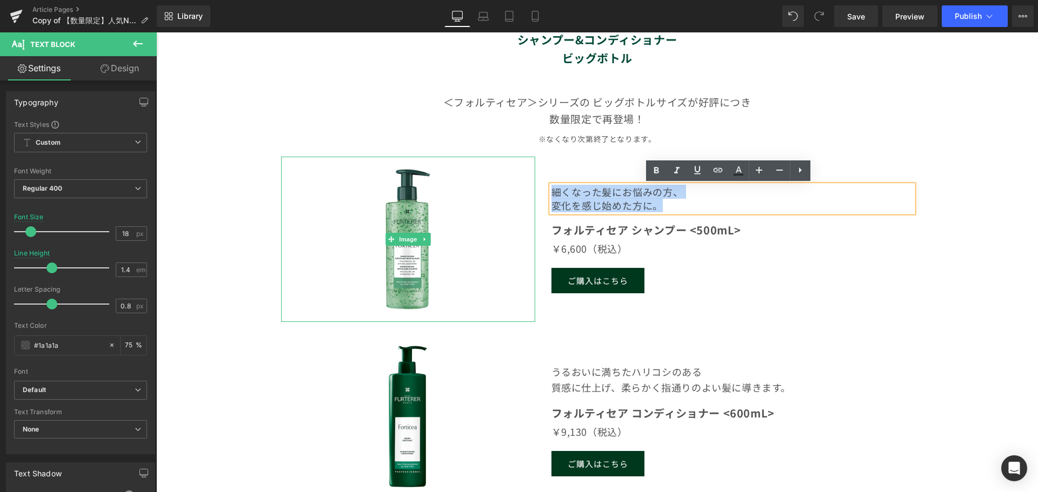
scroll to position [601, 0]
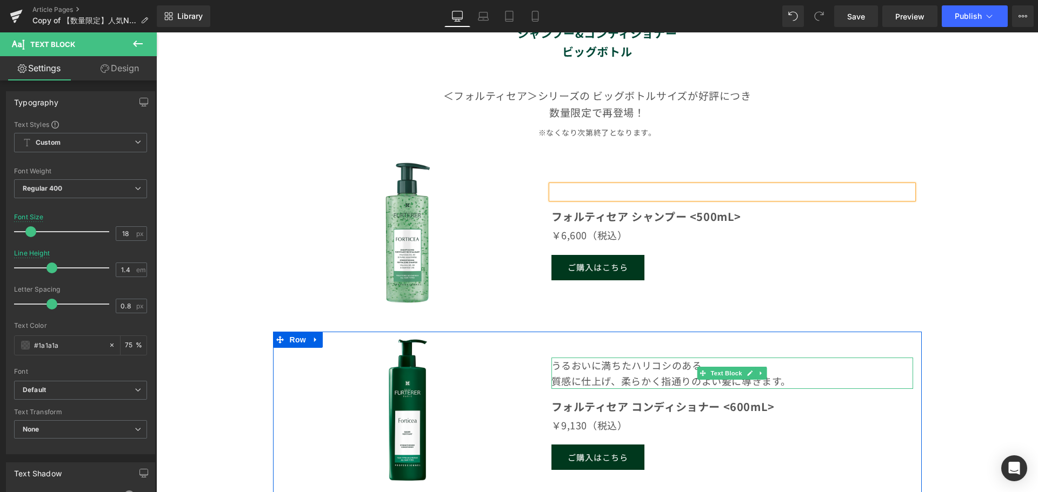
click at [621, 382] on span "柔らかく指通りのよい髪に導きます。" at bounding box center [706, 381] width 170 height 14
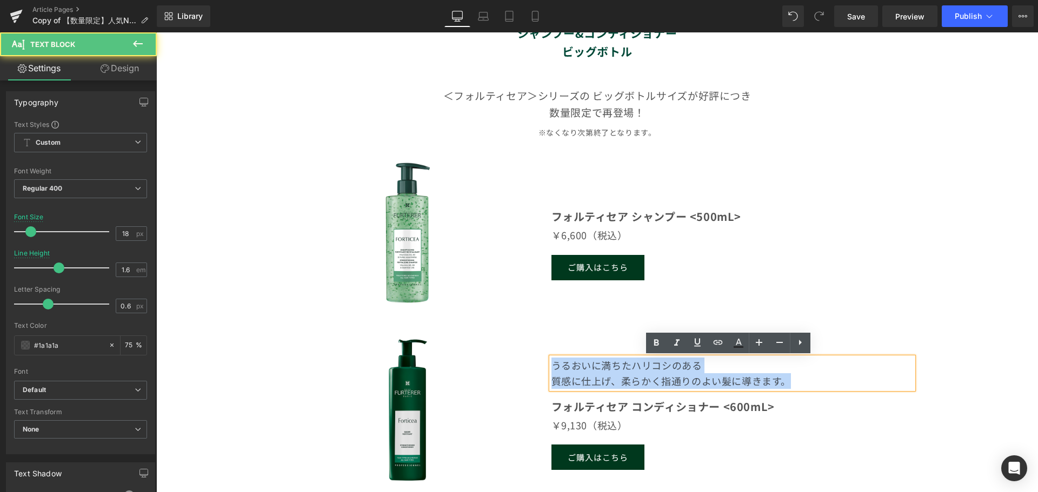
drag, startPoint x: 813, startPoint y: 384, endPoint x: 469, endPoint y: 360, distance: 345.5
click at [469, 360] on div "Heading Image うるおいに満ちたハリコシのある 質感に仕上げ、 柔らかく指通りのよい髪に導きます。 Text Block フォルティセア コンディ…" at bounding box center [597, 417] width 648 height 171
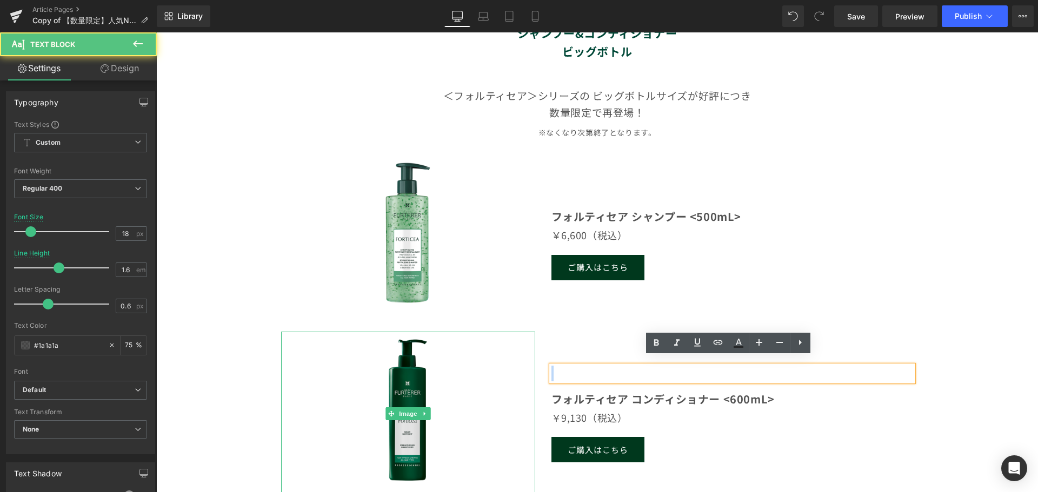
scroll to position [609, 0]
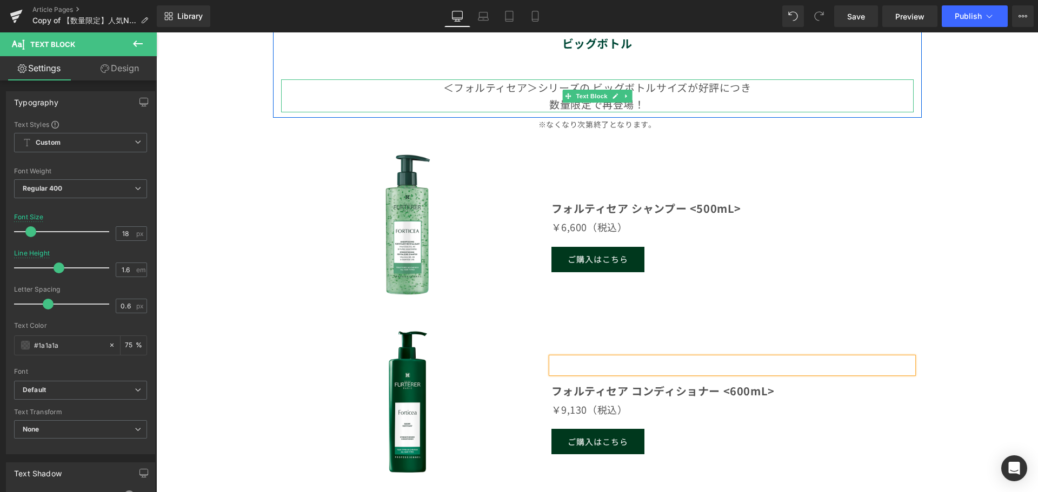
click at [668, 101] on p "数量限定で再登場！" at bounding box center [597, 104] width 632 height 16
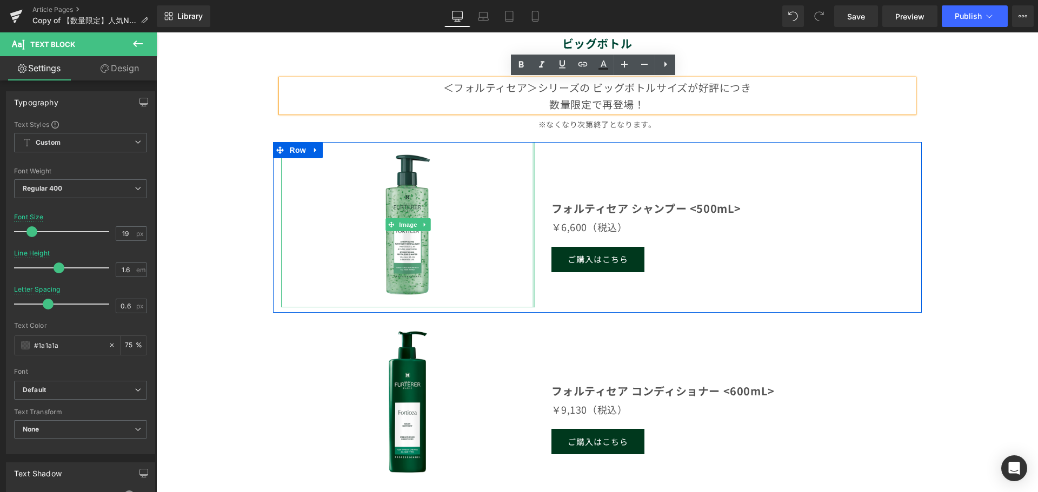
scroll to position [501, 0]
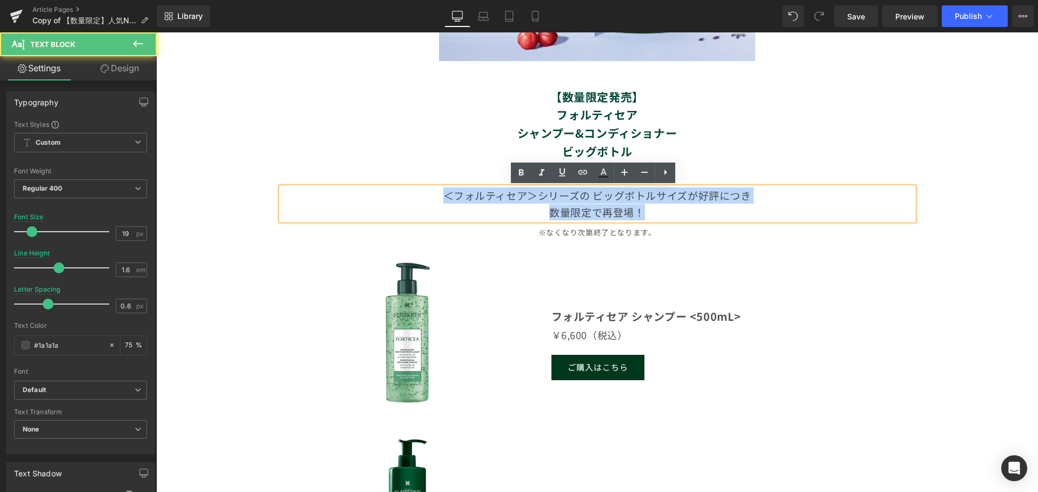
drag, startPoint x: 660, startPoint y: 215, endPoint x: 432, endPoint y: 193, distance: 229.0
click at [432, 193] on div "＜フォルティセア＞シリーズの ビッグボトルサイズが 好評につき 数量限定で再登場！" at bounding box center [597, 204] width 632 height 33
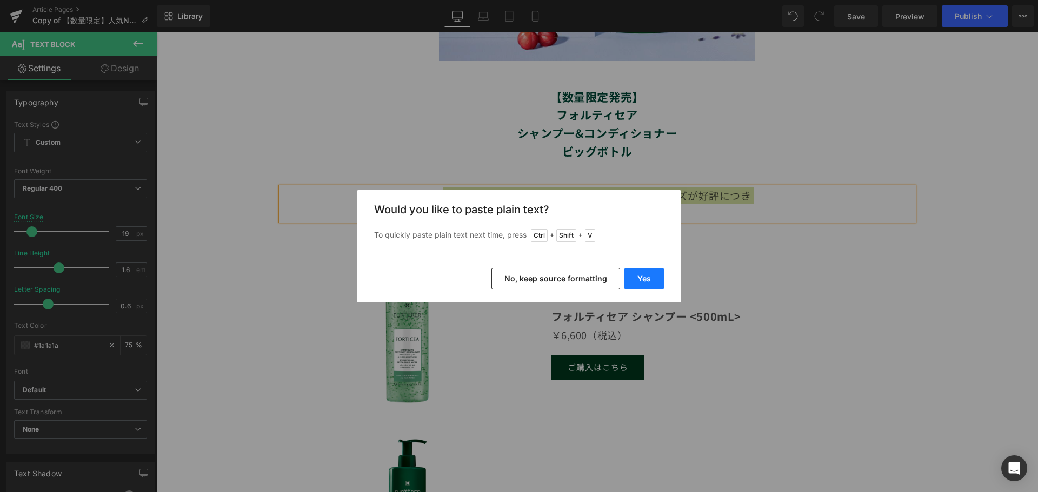
click at [646, 276] on button "Yes" at bounding box center [643, 279] width 39 height 22
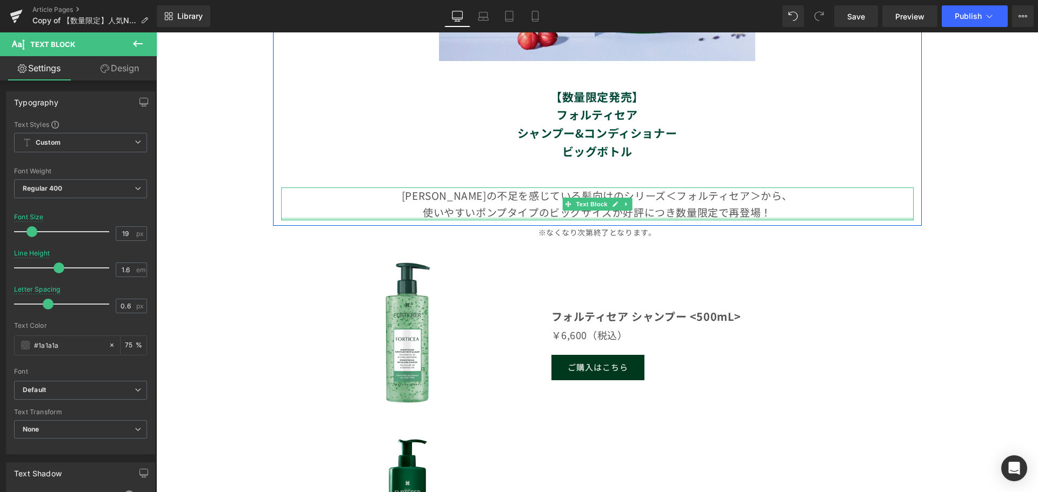
click at [661, 218] on div at bounding box center [597, 219] width 632 height 3
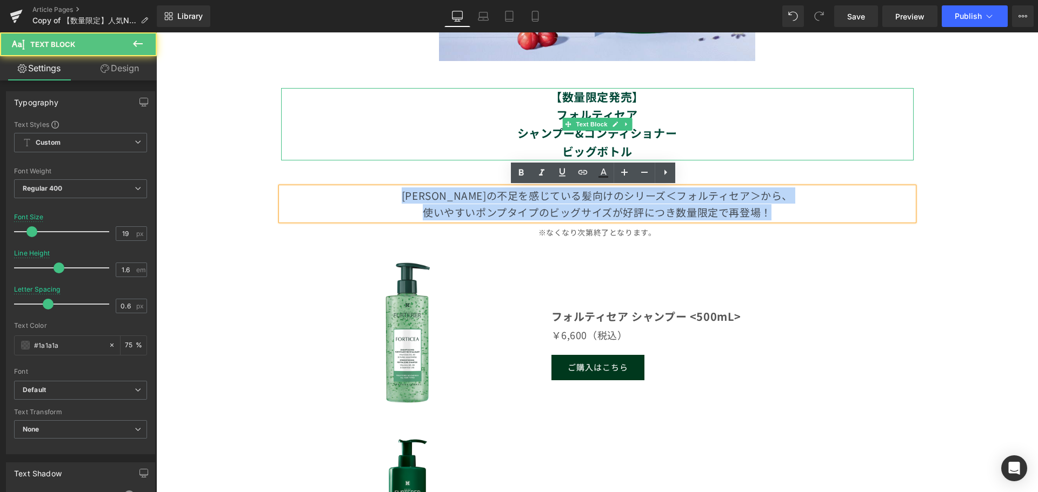
drag, startPoint x: 784, startPoint y: 212, endPoint x: 328, endPoint y: 136, distance: 461.8
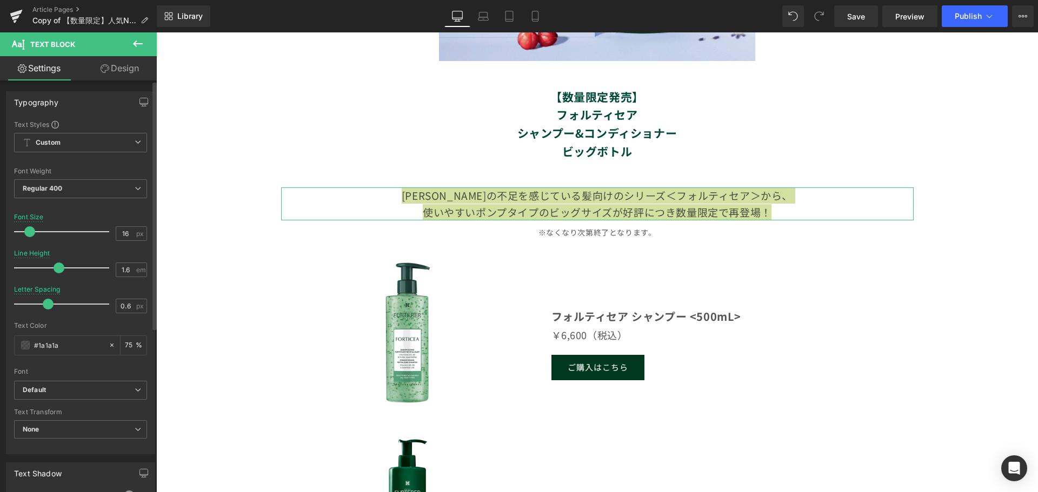
type input "15"
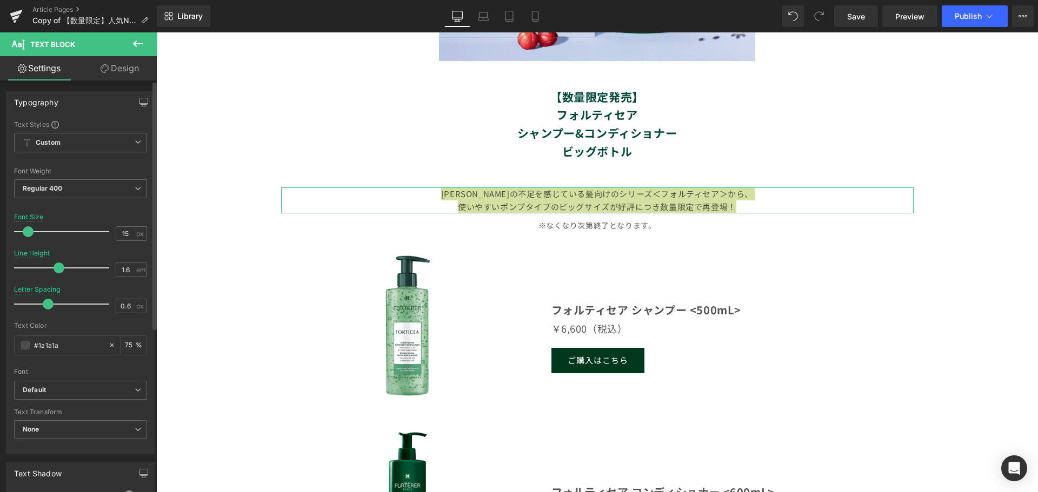
click at [28, 235] on span at bounding box center [28, 231] width 11 height 11
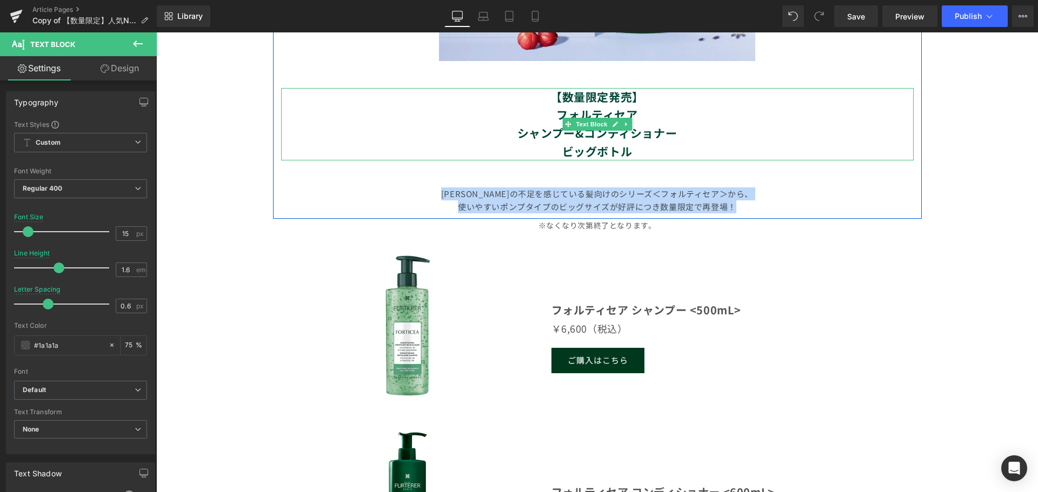
click at [878, 145] on p "ビッグボトル" at bounding box center [597, 152] width 632 height 18
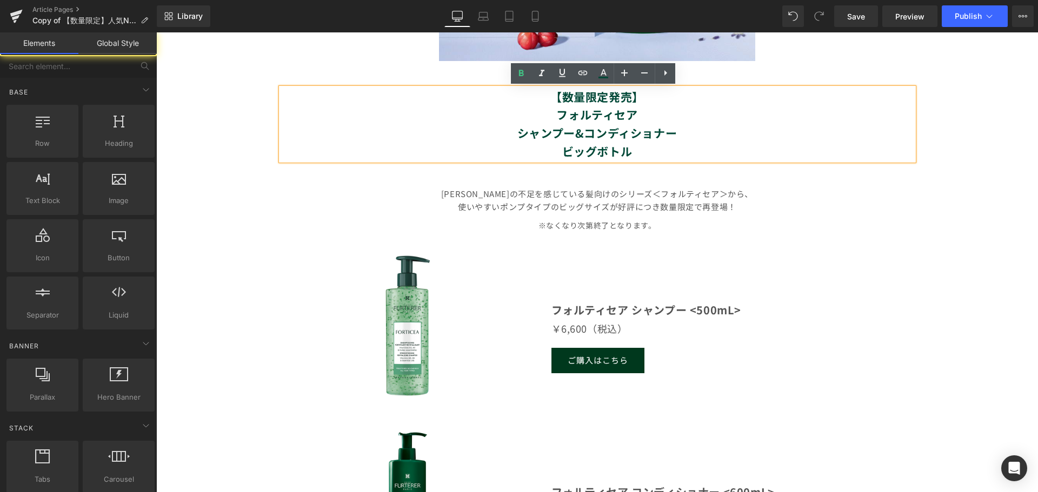
click at [987, 352] on div "【数量限定】フォルティセア＜ビッグボトルサイズ＞のシャンプー＆コンディショナー が再登場！ Text Block Row Image 【数量限定発売】 フォル…" at bounding box center [596, 198] width 881 height 1128
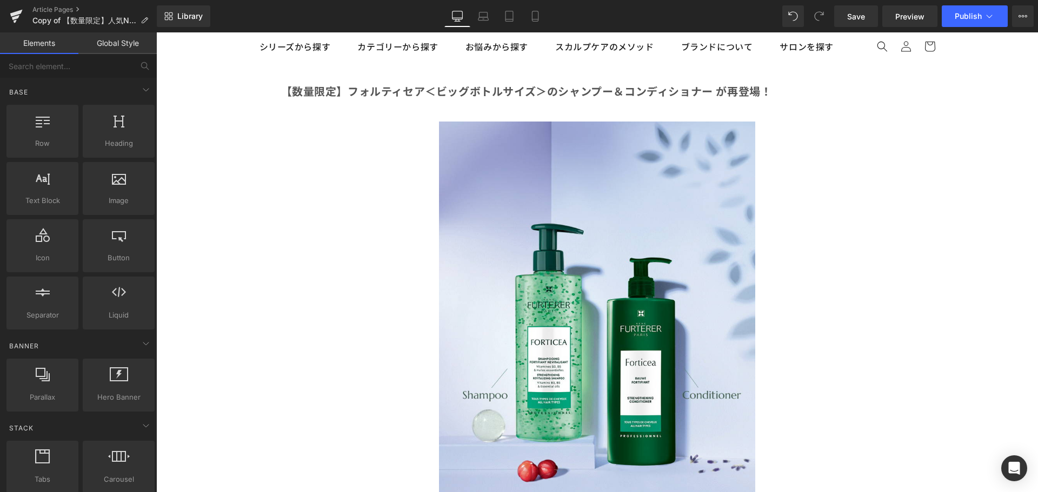
scroll to position [0, 0]
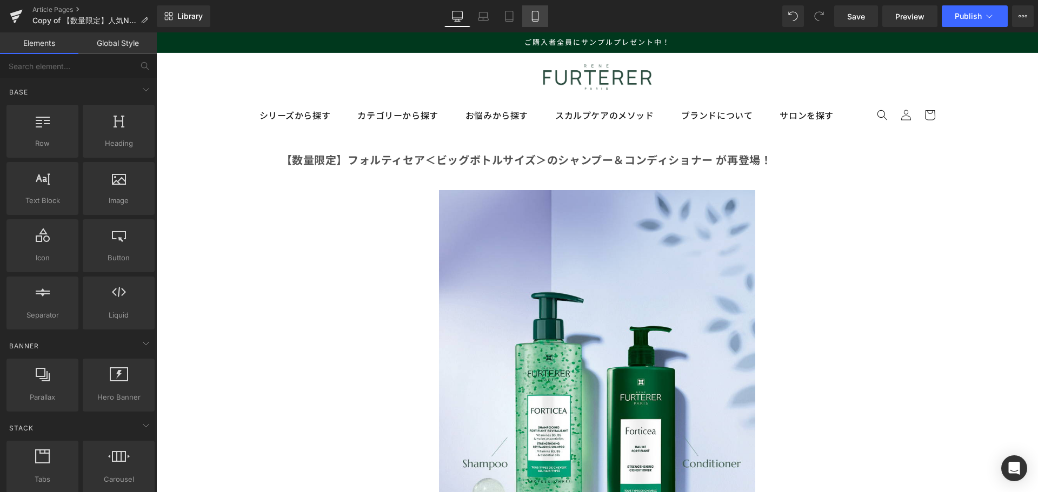
click at [532, 16] on icon at bounding box center [535, 16] width 11 height 11
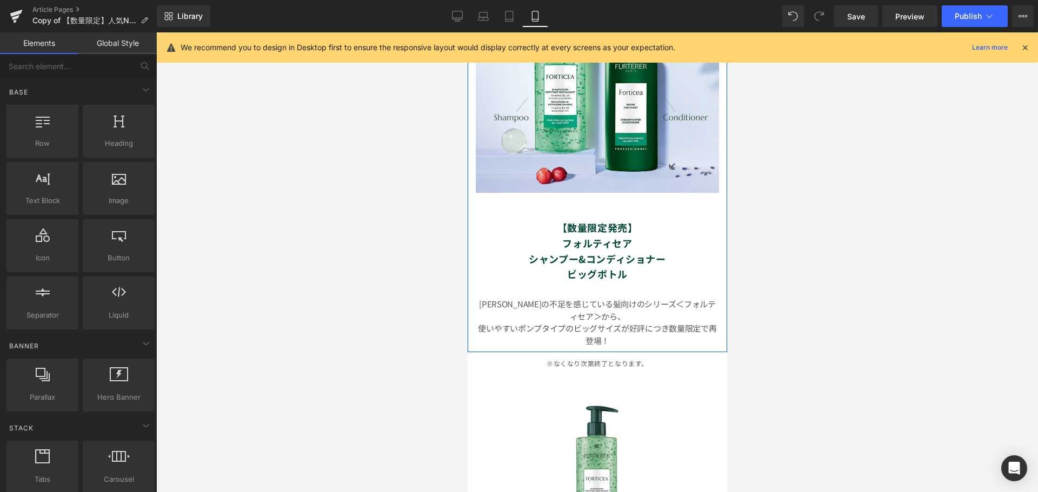
scroll to position [270, 0]
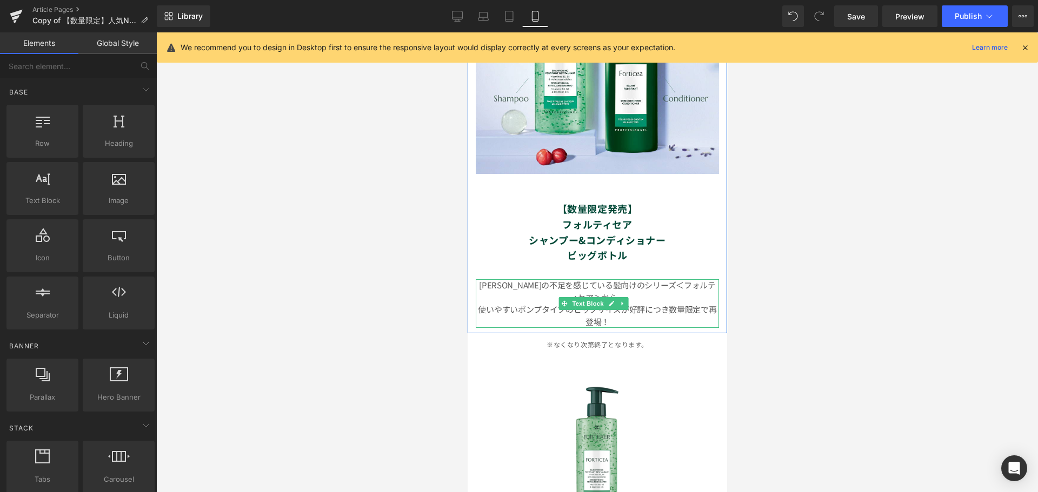
click at [654, 279] on p "[PERSON_NAME]の不足を感じている髪向けのシリーズ＜フォルティセア＞から、" at bounding box center [596, 291] width 243 height 24
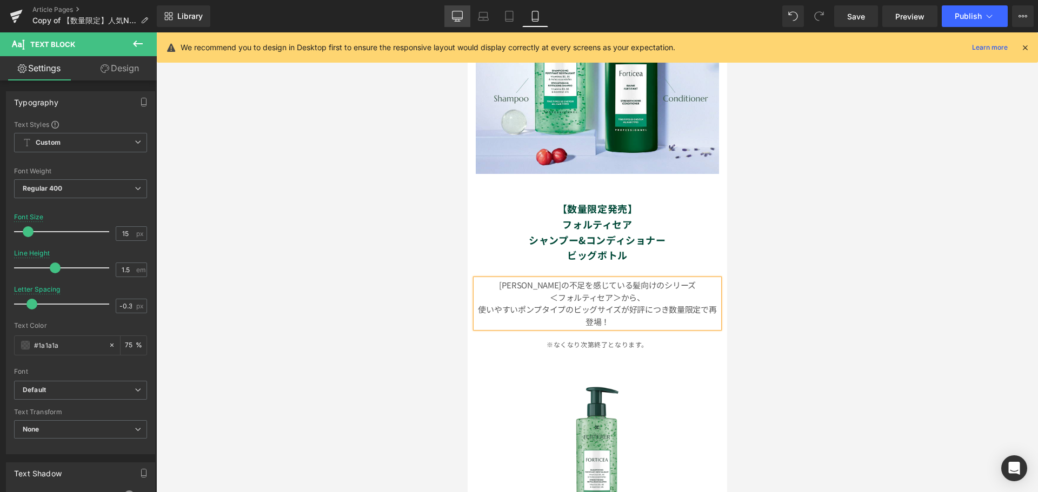
click at [456, 15] on icon at bounding box center [457, 16] width 11 height 11
type input "1.6"
type input "0.6"
type input "75"
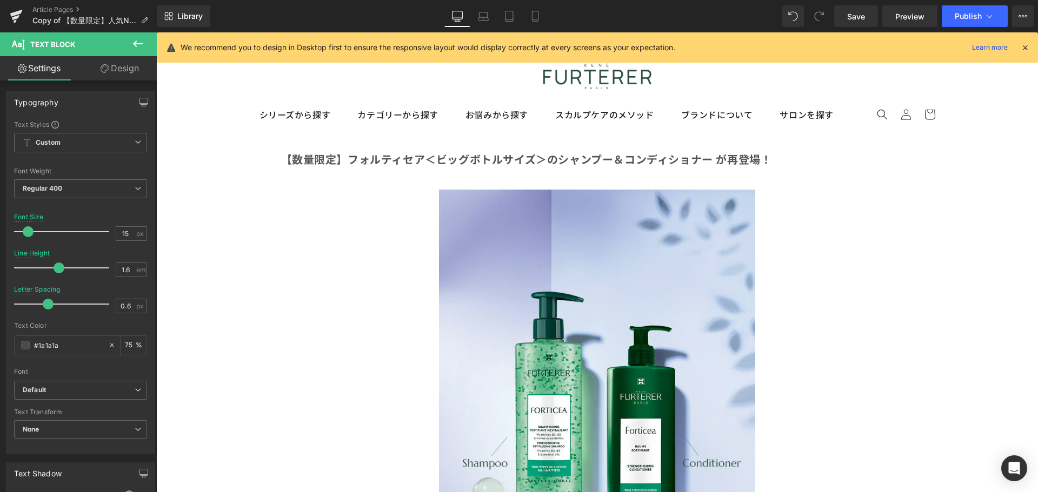
scroll to position [0, 0]
click at [858, 12] on span "Save" at bounding box center [856, 16] width 18 height 11
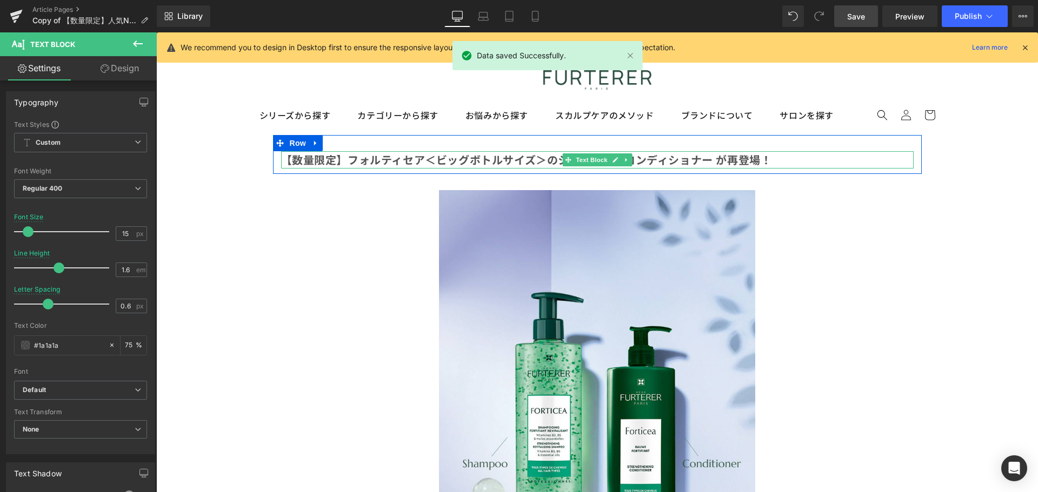
click at [452, 162] on b "【数量限定】フォルティセア＜ビッグボトルサイズ＞のシャンプー＆コンディショナー が再登場！" at bounding box center [526, 160] width 491 height 16
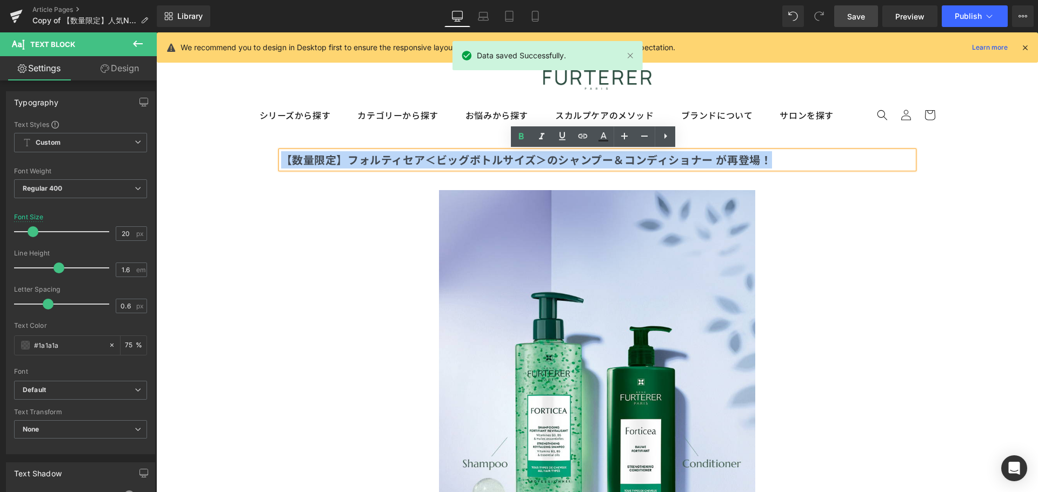
drag, startPoint x: 769, startPoint y: 157, endPoint x: 243, endPoint y: 136, distance: 526.7
copy b "【数量限定】フォルティセア＜ビッグボトルサイズ＞のシャンプー＆コンディショナー が再登場！"
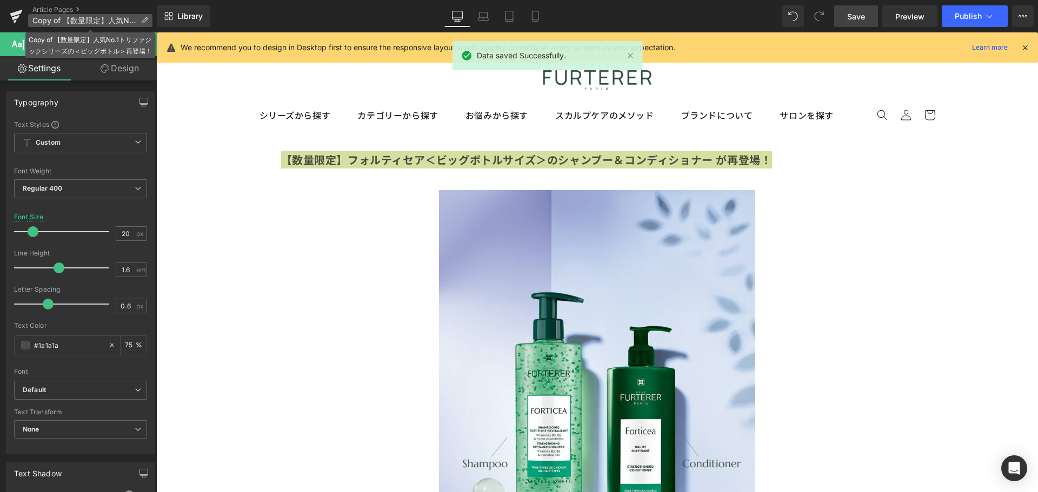
click at [128, 17] on span "Copy of 【数量限定】人気No.1トリファジックシリーズの＜ビッグボトル＞再登場！" at bounding box center [84, 20] width 104 height 9
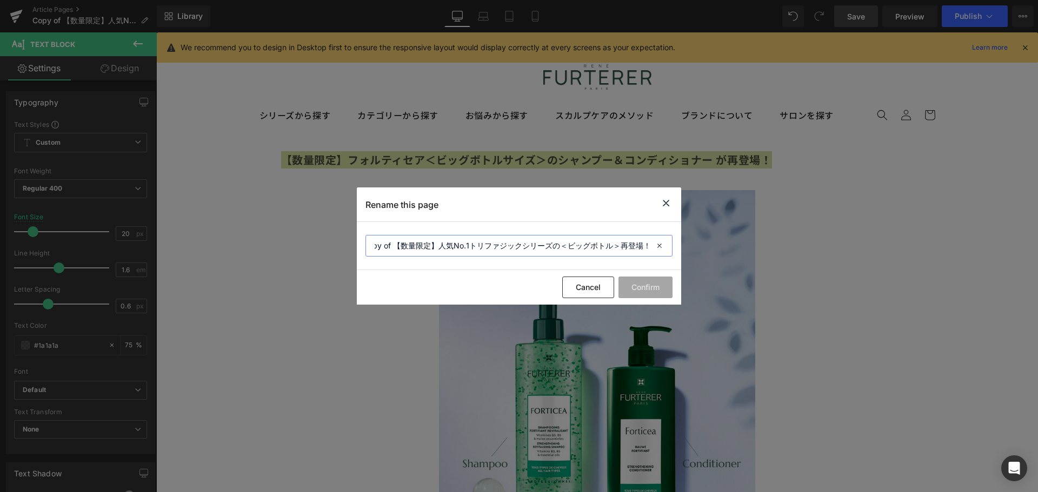
drag, startPoint x: 372, startPoint y: 246, endPoint x: 876, endPoint y: 255, distance: 504.2
click at [876, 255] on div "Rename this page Copy of 【数量限定】人気No.1トリファジックシリーズの＜ビッグボトル＞再登場！ Cancel Confirm" at bounding box center [519, 246] width 1038 height 492
paste input "【数量限定】フォルティセア＜ビッグボトルサイズ＞のシャンプー＆コンディショナー が"
type input "【数量限定】フォルティセア＜ビッグボトルサイズ＞のシャンプー＆コンディショナー が再登場！"
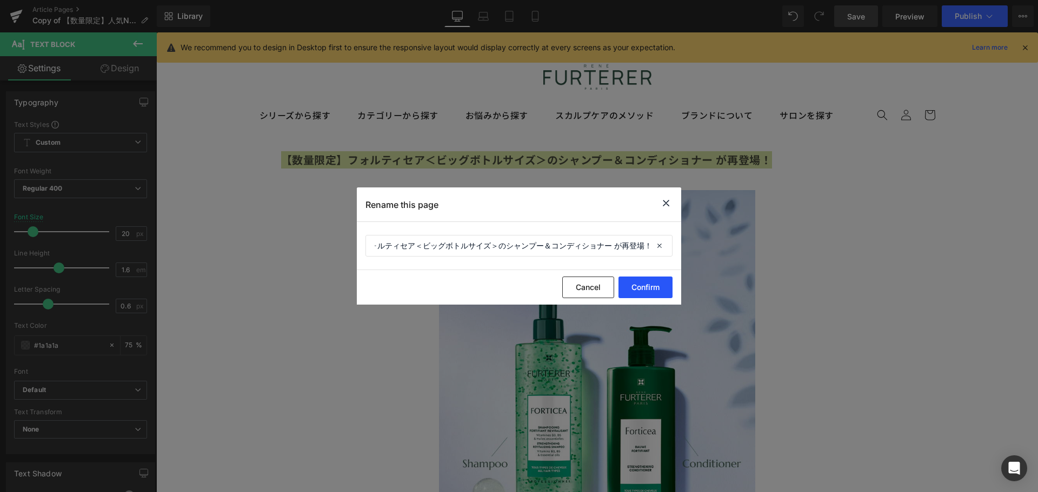
click at [650, 286] on button "Confirm" at bounding box center [645, 288] width 54 height 22
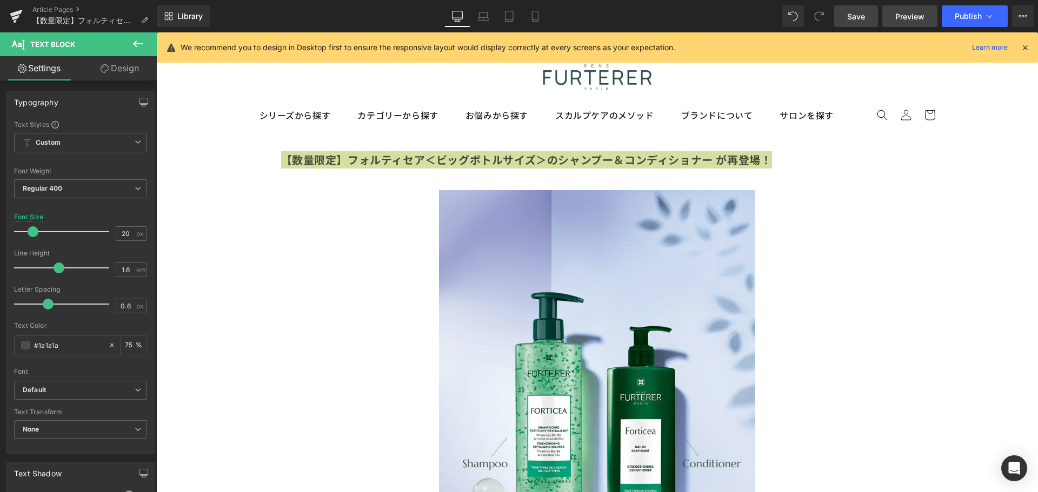
click at [908, 16] on span "Preview" at bounding box center [909, 16] width 29 height 11
click at [995, 3] on div "Library Desktop Desktop Laptop Tablet Mobile Save Preview Publish Scheduled Vie…" at bounding box center [597, 16] width 881 height 32
click at [995, 12] on button "Publish" at bounding box center [974, 16] width 66 height 22
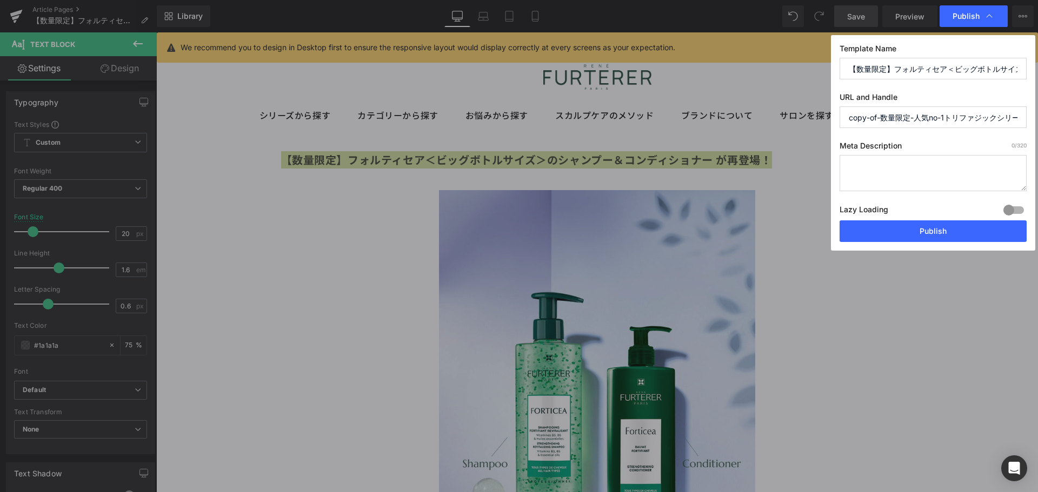
scroll to position [0, 93]
drag, startPoint x: 849, startPoint y: 120, endPoint x: 1037, endPoint y: 142, distance: 189.3
click at [1037, 142] on div "Publish Template Name 【数量限定】フォルティセア＜ビッグボトルサイズ＞のシャンプー＆コンディショナー が再登場！ URL and Han…" at bounding box center [519, 246] width 1038 height 492
type input "251009"
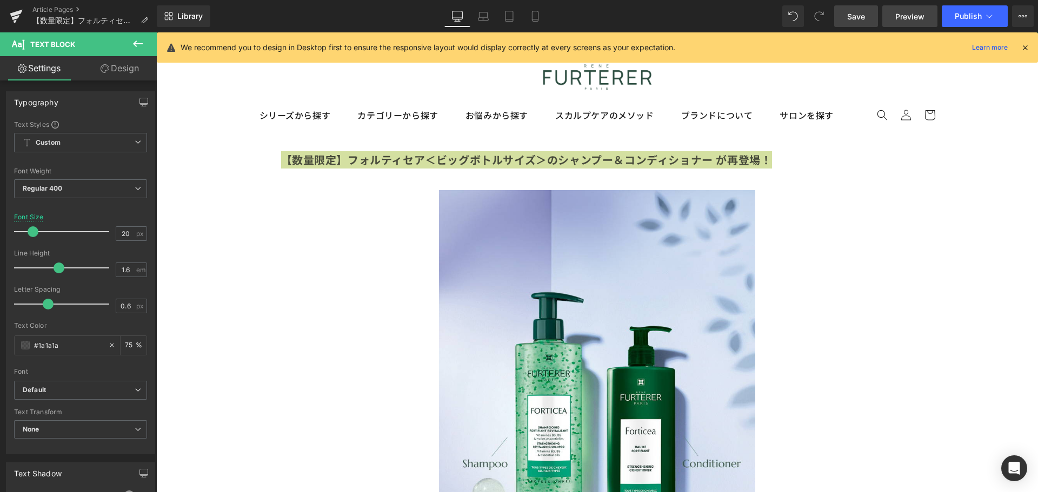
click at [896, 15] on span "Preview" at bounding box center [909, 16] width 29 height 11
